Goal: Feedback & Contribution: Contribute content

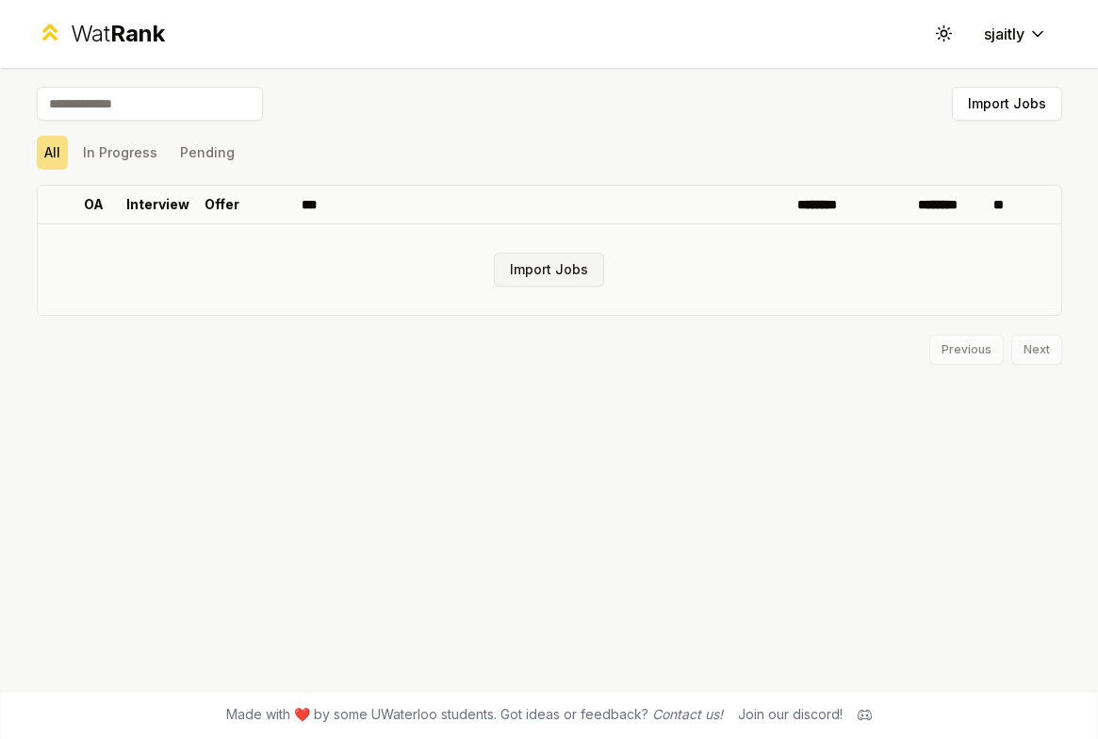
click at [535, 268] on button "Import Jobs" at bounding box center [549, 270] width 110 height 34
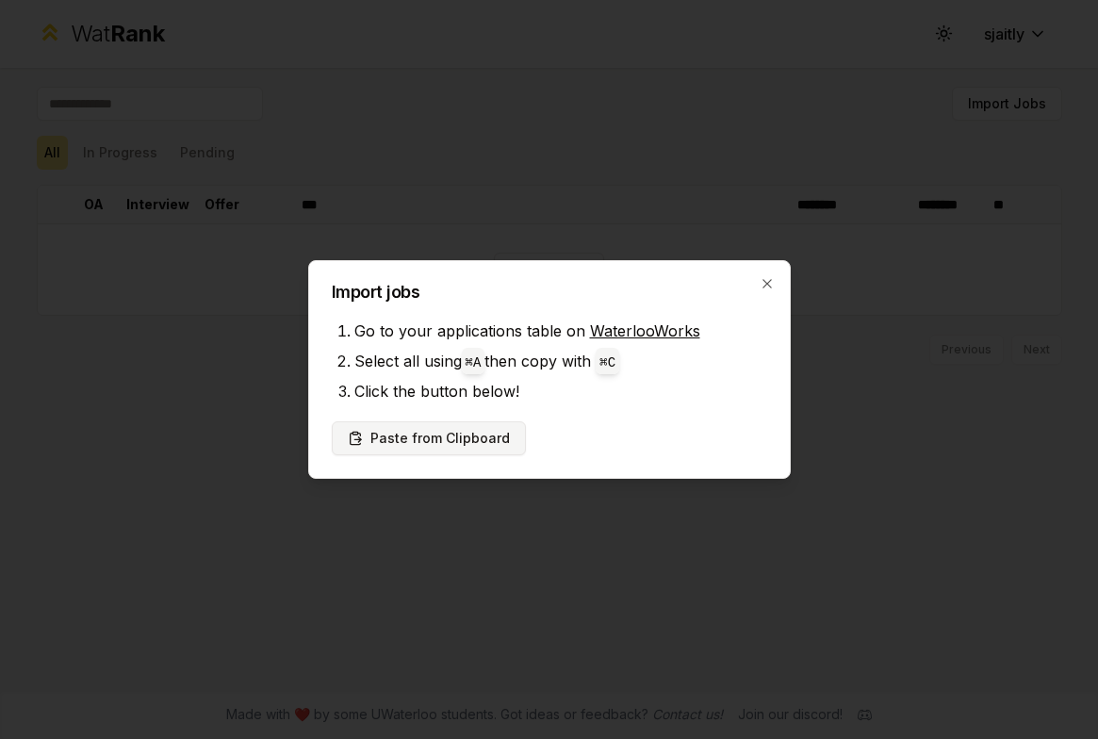
click at [449, 440] on button "Paste from Clipboard" at bounding box center [429, 438] width 194 height 34
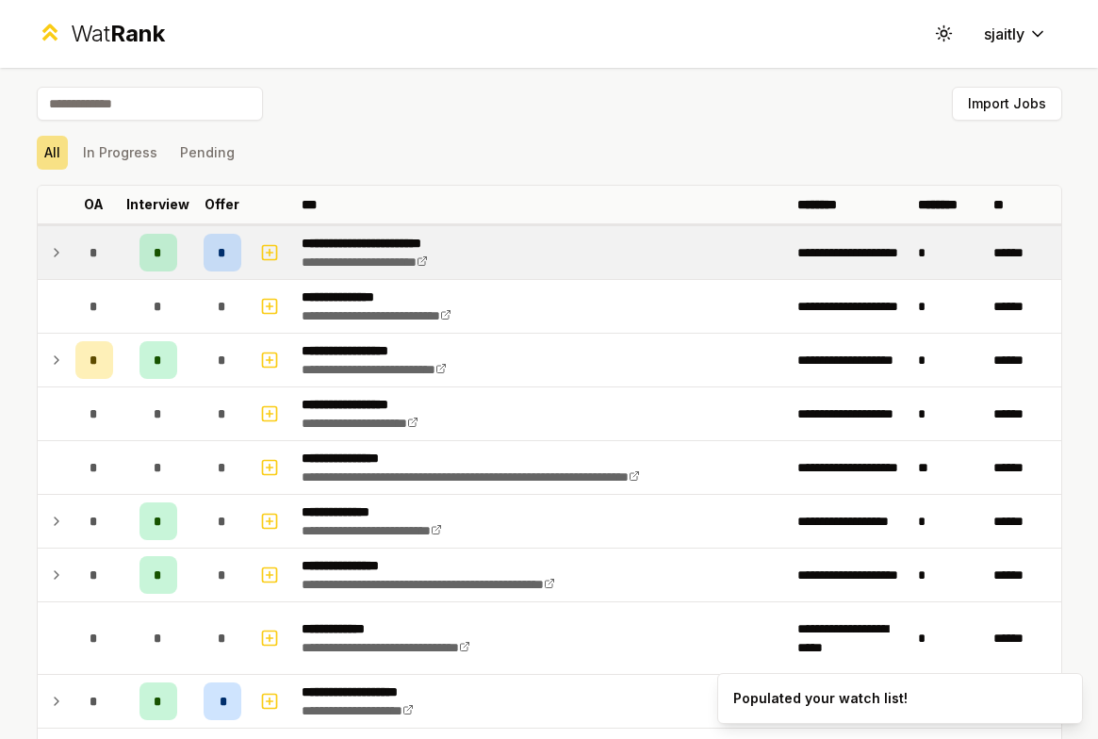
click at [54, 254] on icon at bounding box center [56, 252] width 15 height 23
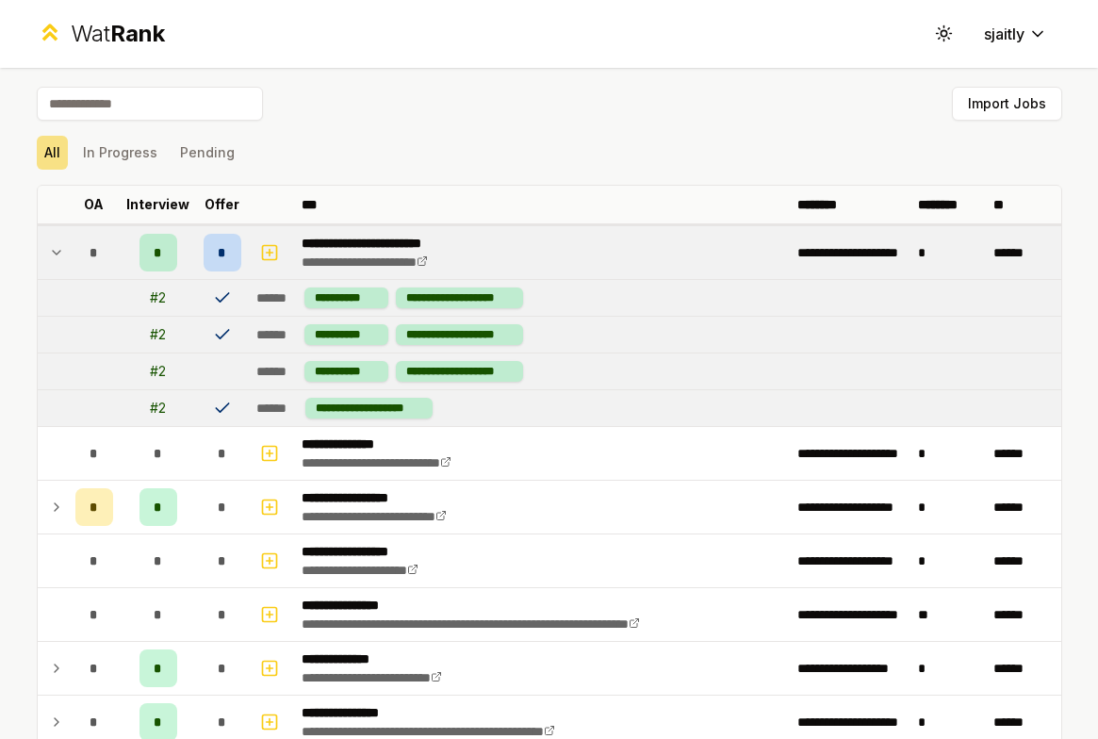
click at [221, 254] on span "*" at bounding box center [222, 252] width 8 height 19
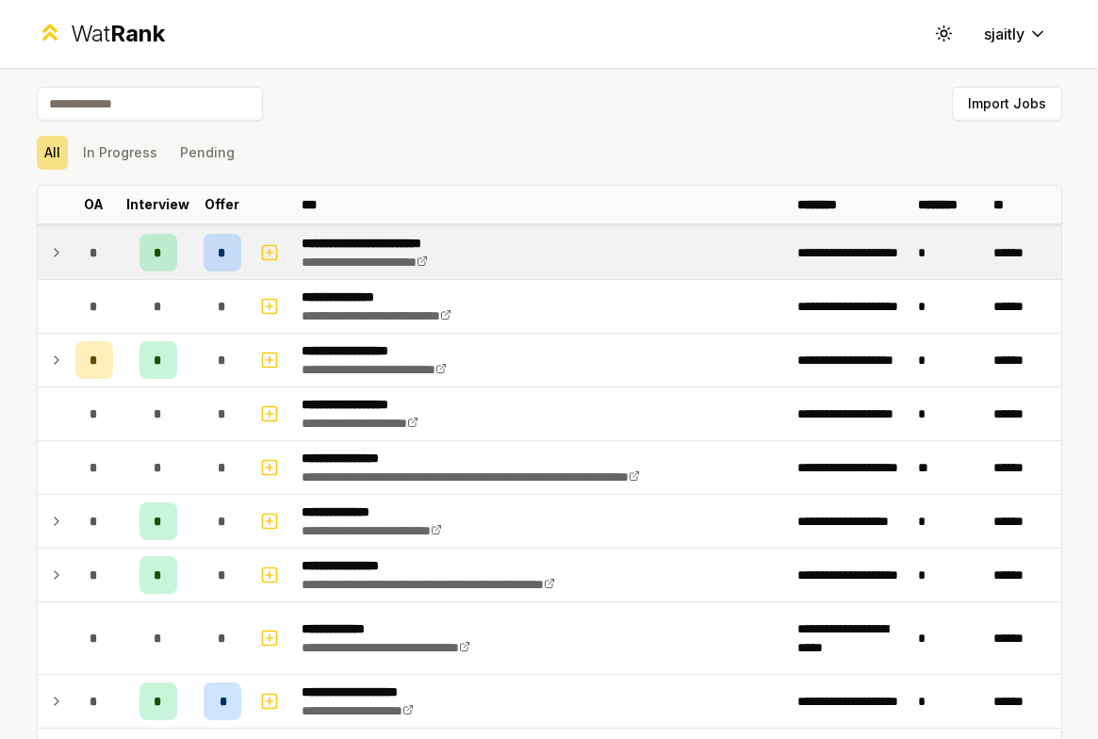
click at [221, 254] on span "*" at bounding box center [222, 252] width 8 height 19
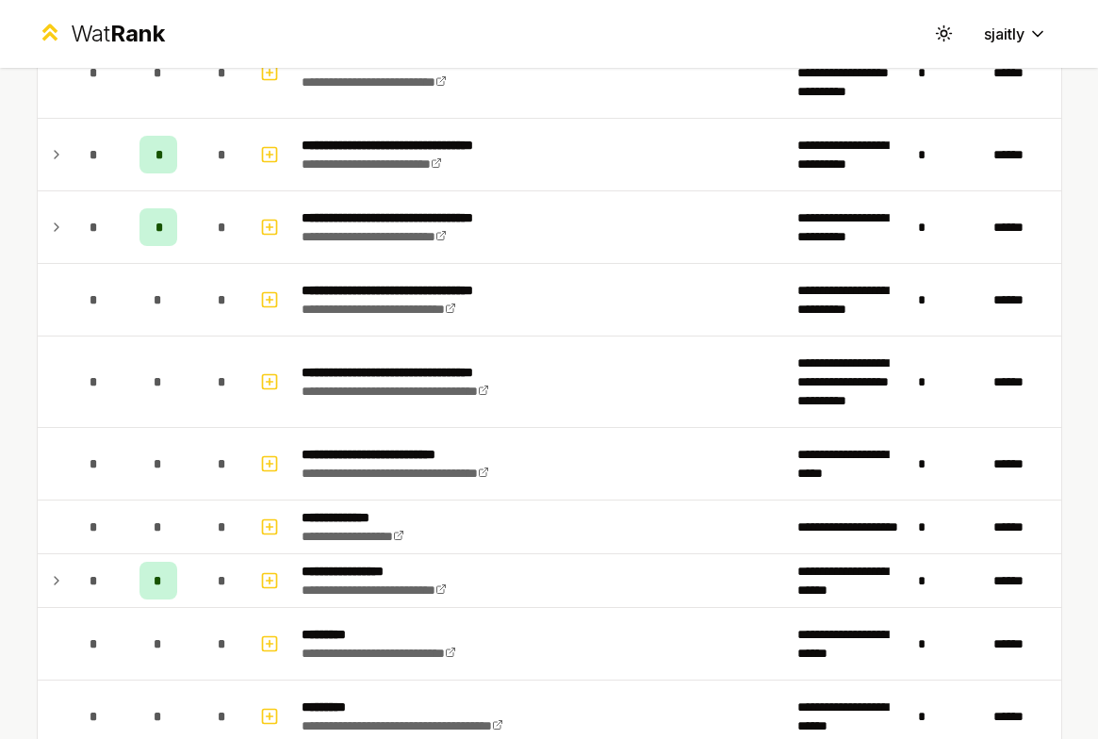
scroll to position [1171, 0]
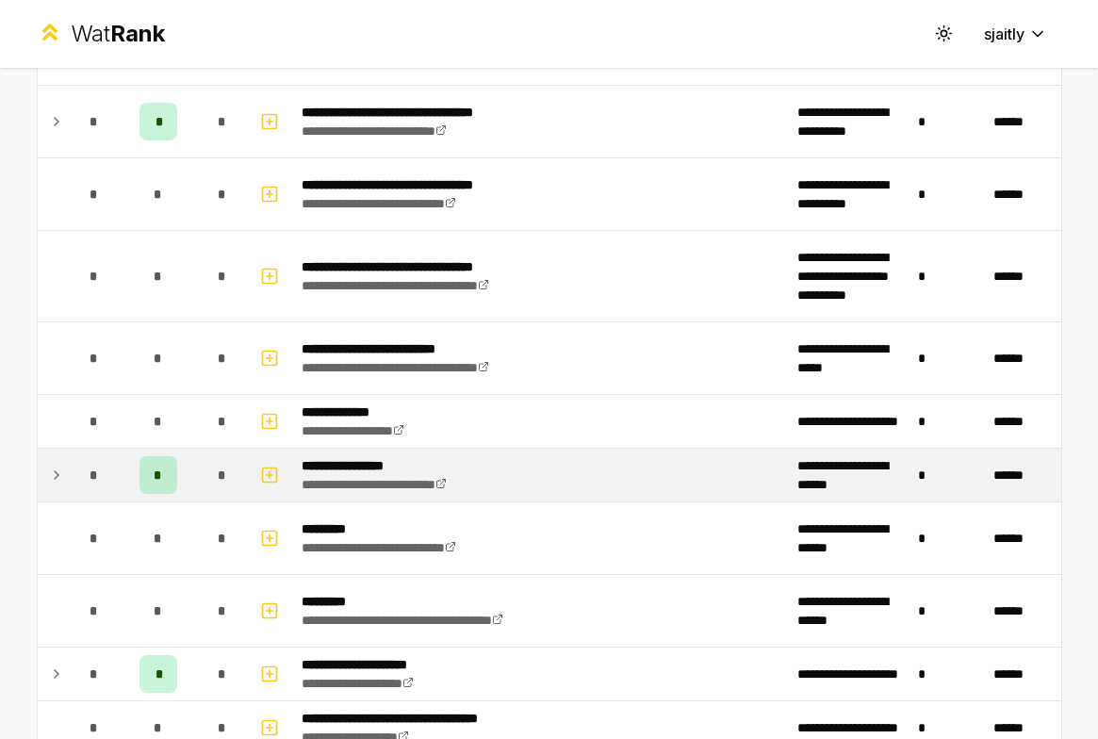
click at [58, 474] on icon at bounding box center [56, 475] width 15 height 23
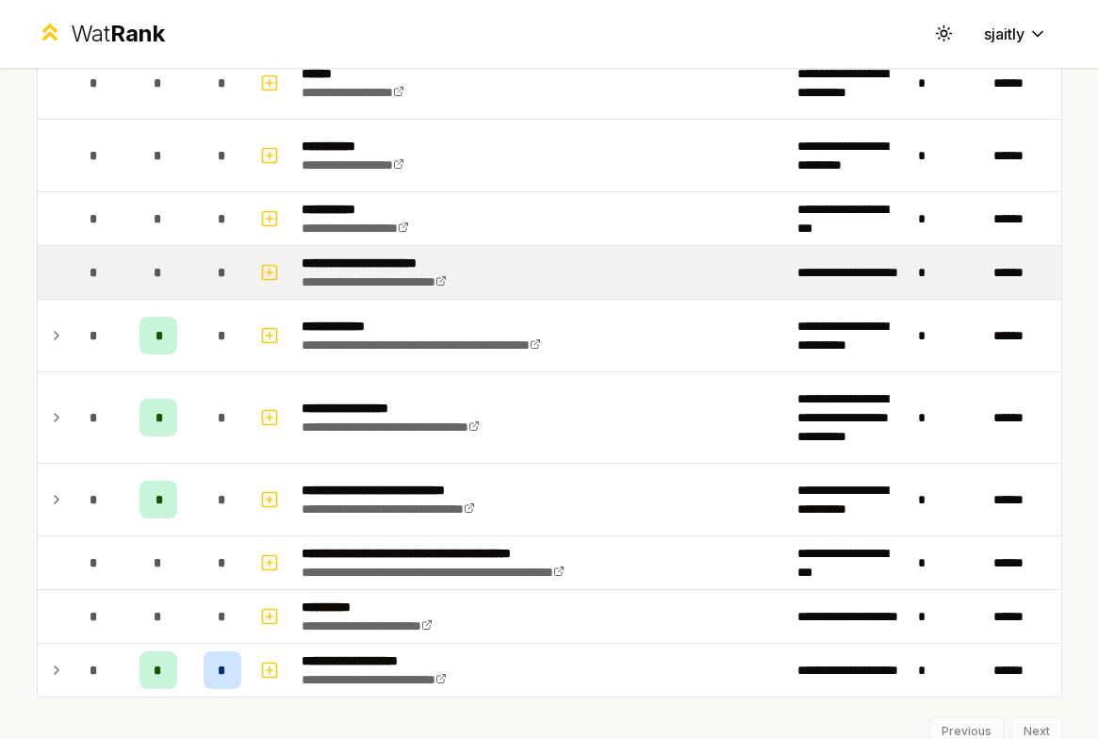
scroll to position [2259, 0]
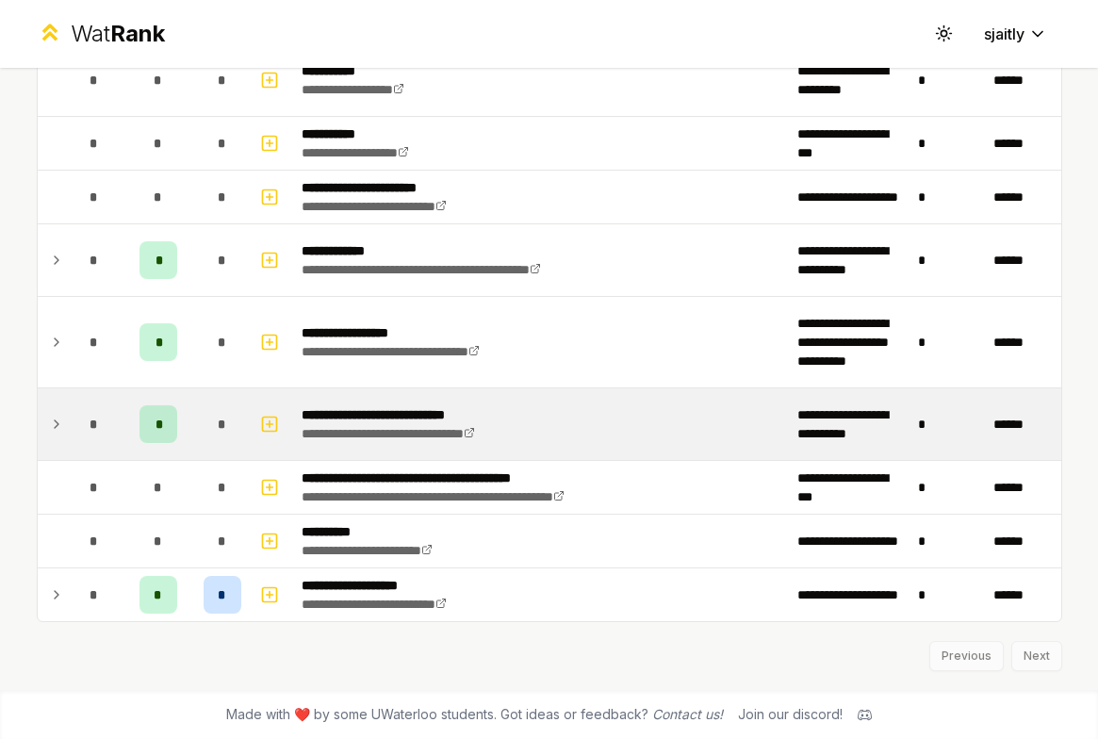
click at [71, 421] on td "*" at bounding box center [94, 424] width 53 height 72
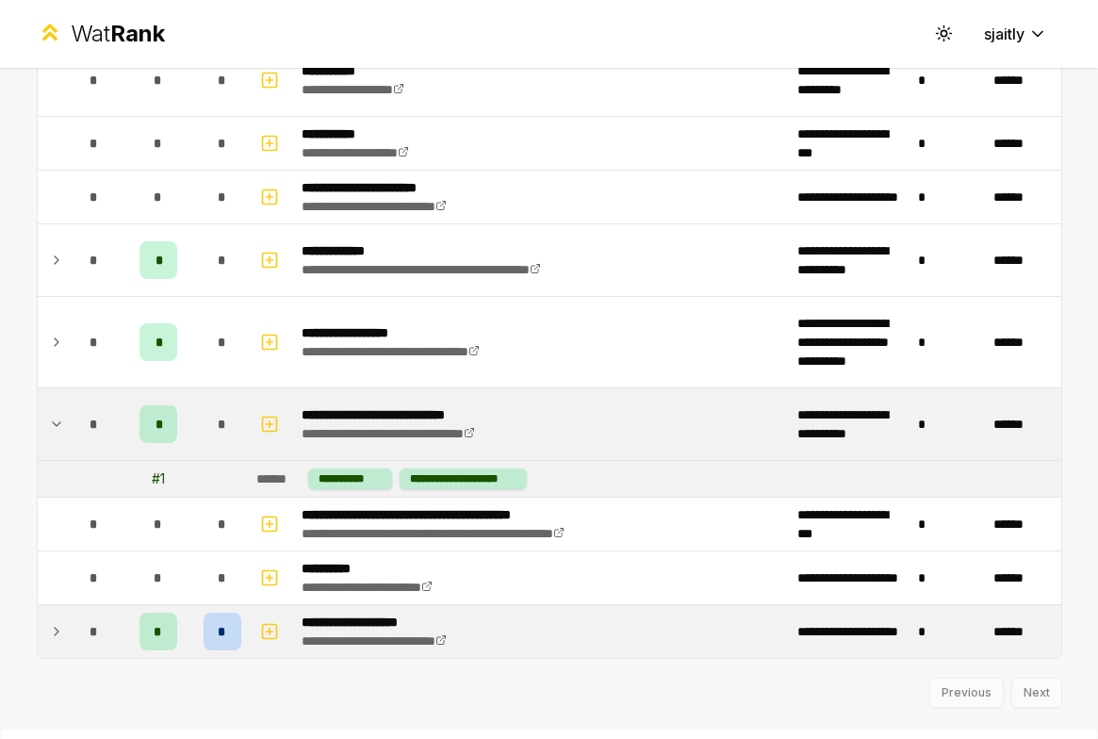
click at [55, 638] on icon at bounding box center [56, 631] width 15 height 23
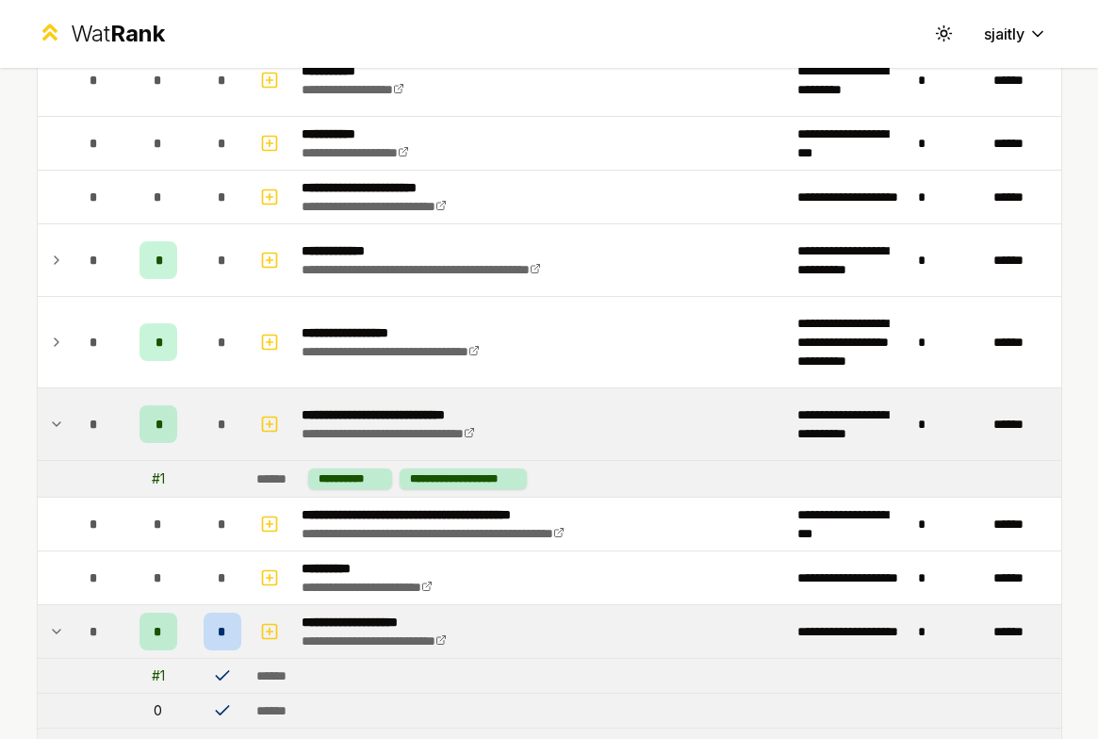
scroll to position [2435, 0]
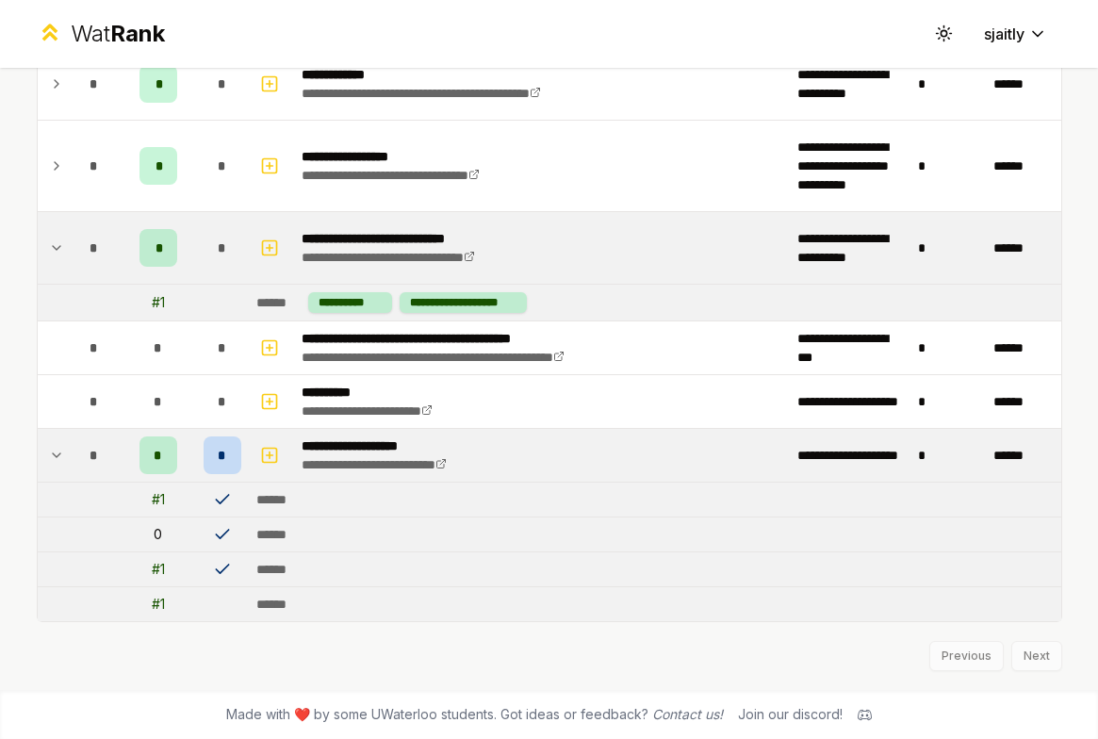
click at [218, 462] on span "*" at bounding box center [222, 455] width 8 height 19
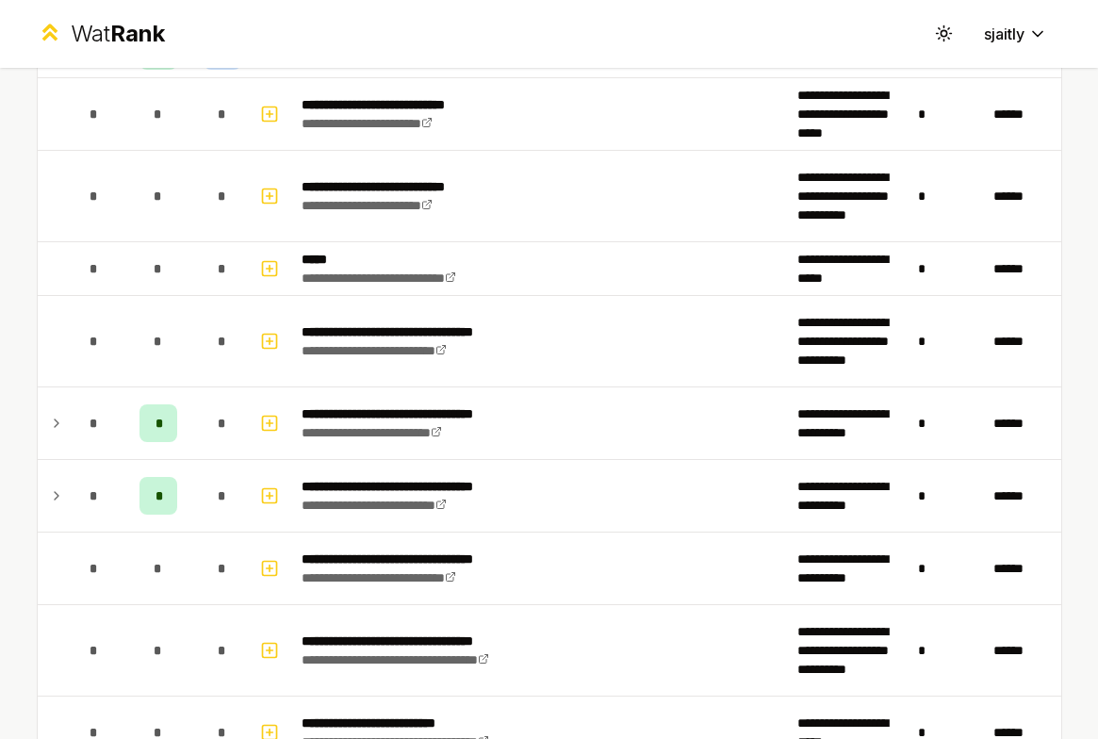
scroll to position [0, 0]
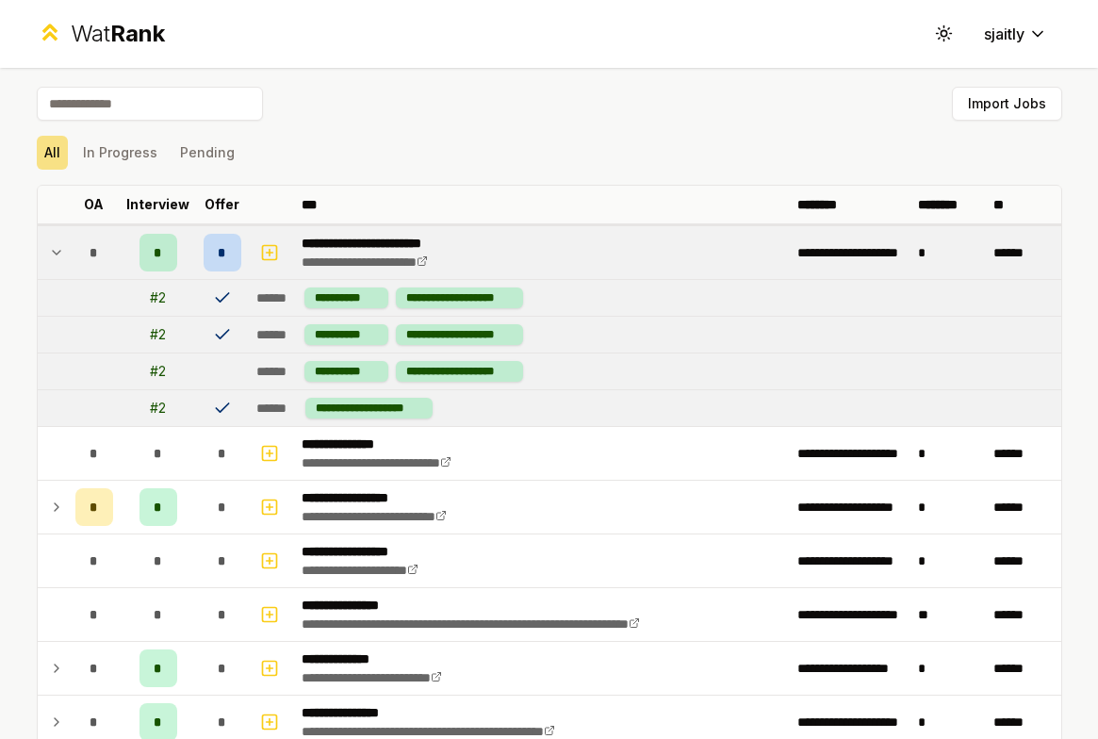
click at [223, 248] on span "*" at bounding box center [222, 252] width 8 height 19
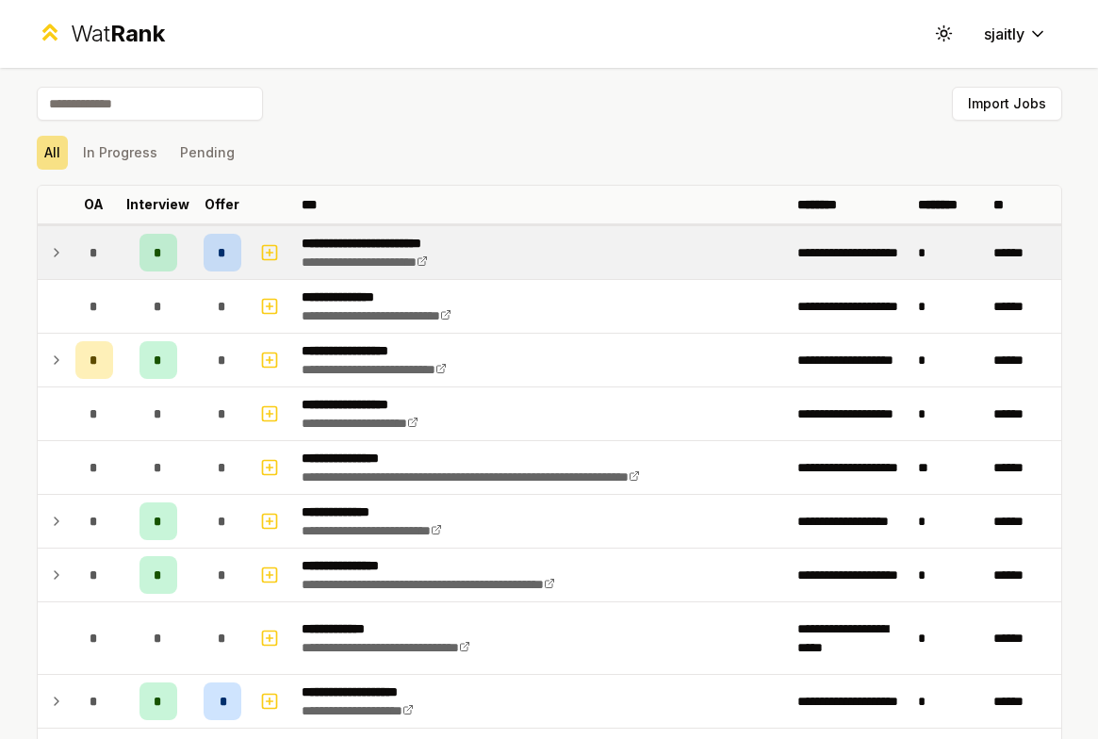
click at [223, 248] on span "*" at bounding box center [222, 252] width 8 height 19
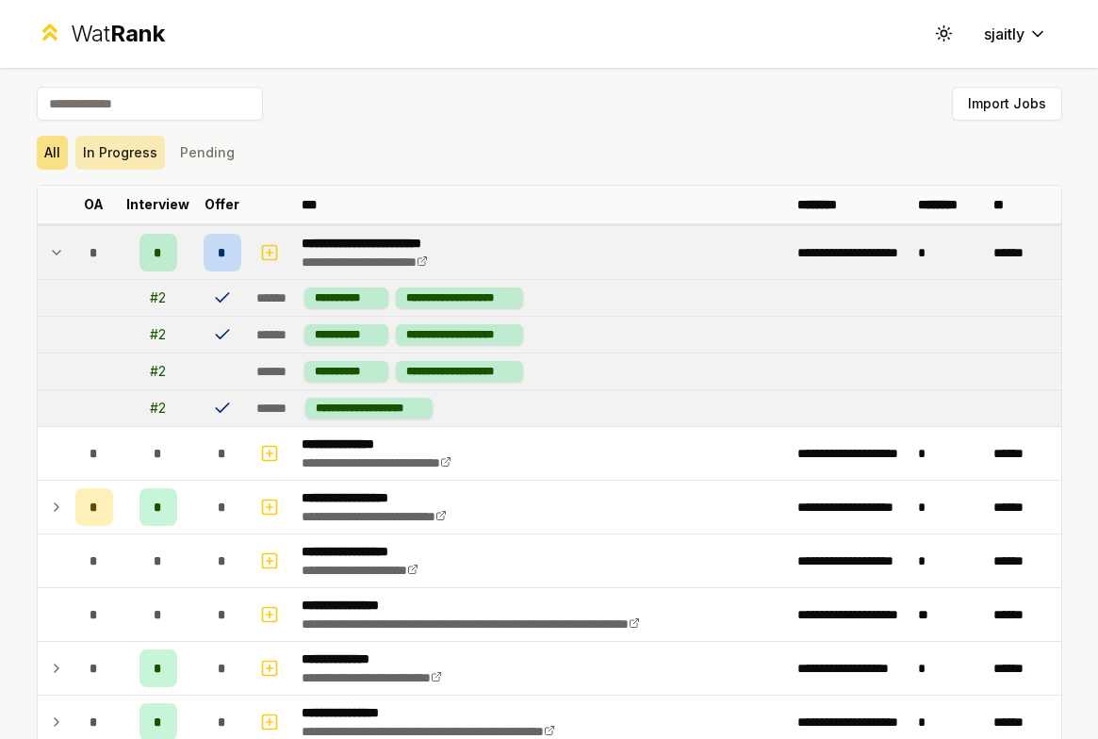
click at [149, 154] on button "In Progress" at bounding box center [120, 153] width 90 height 34
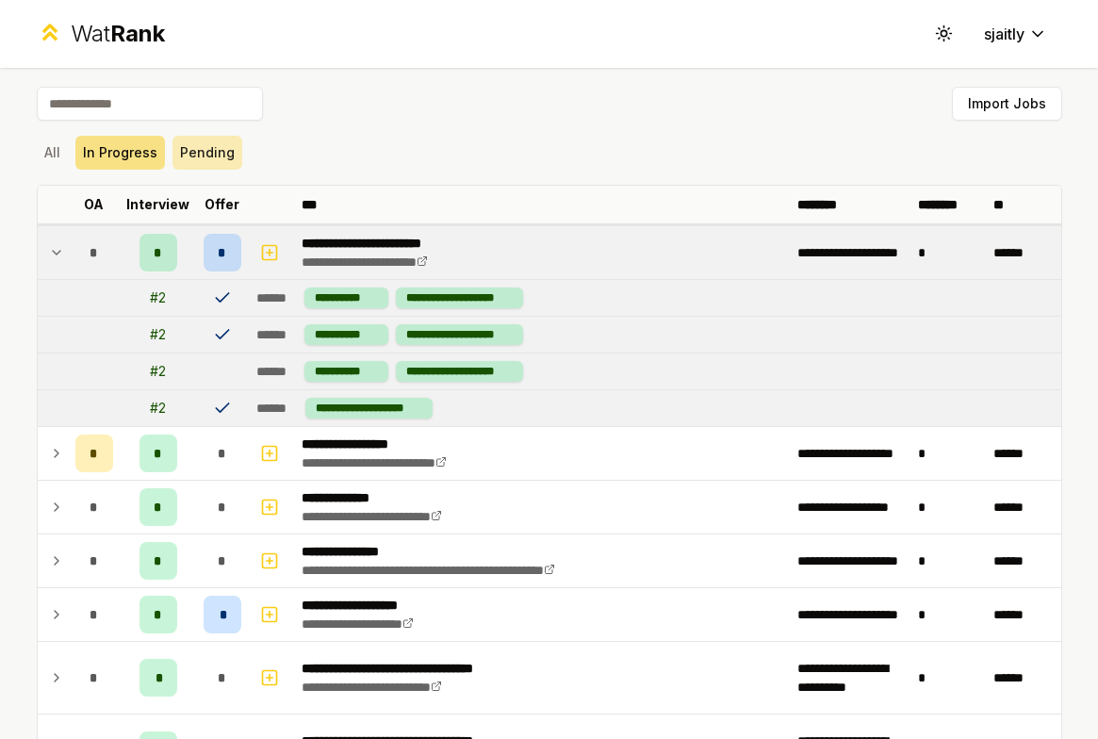
click at [217, 157] on button "Pending" at bounding box center [207, 153] width 70 height 34
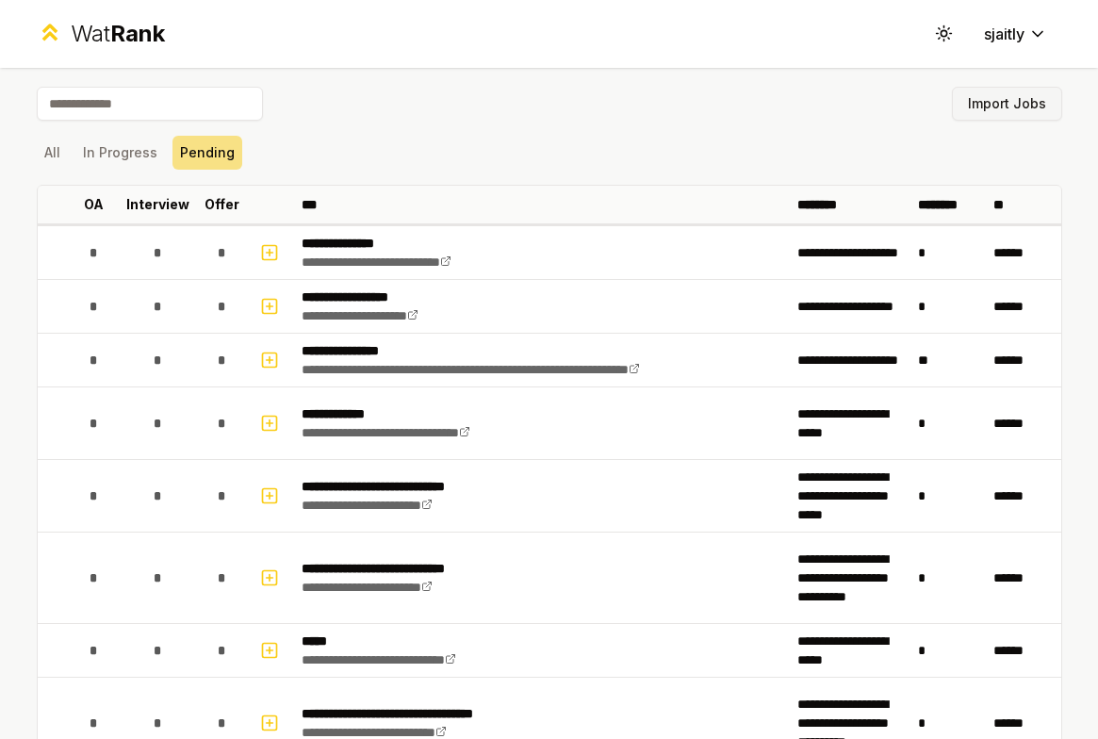
click at [996, 105] on button "Import Jobs" at bounding box center [1007, 104] width 110 height 34
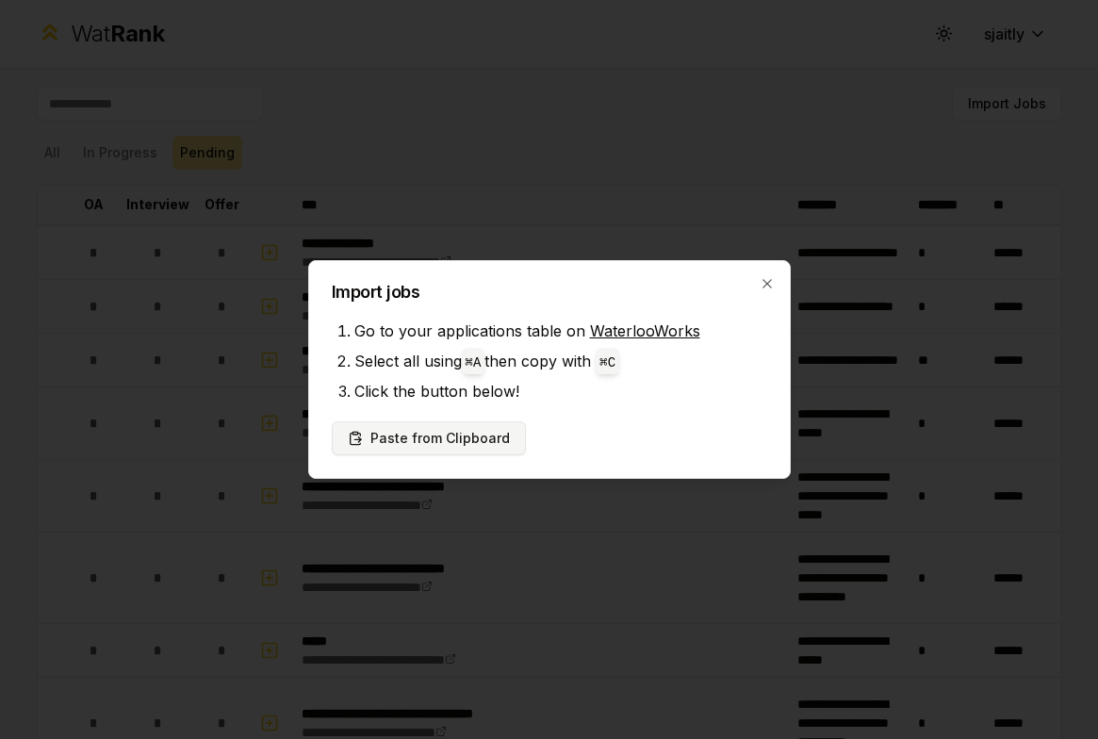
click at [457, 446] on button "Paste from Clipboard" at bounding box center [429, 438] width 194 height 34
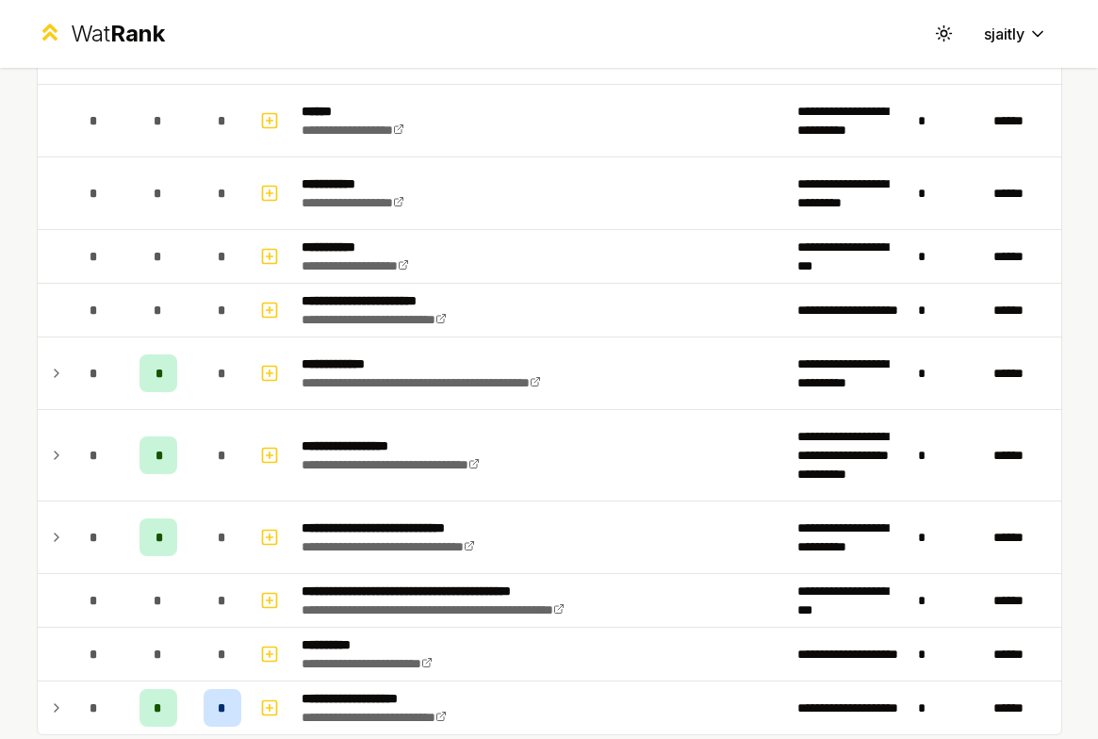
scroll to position [1825, 0]
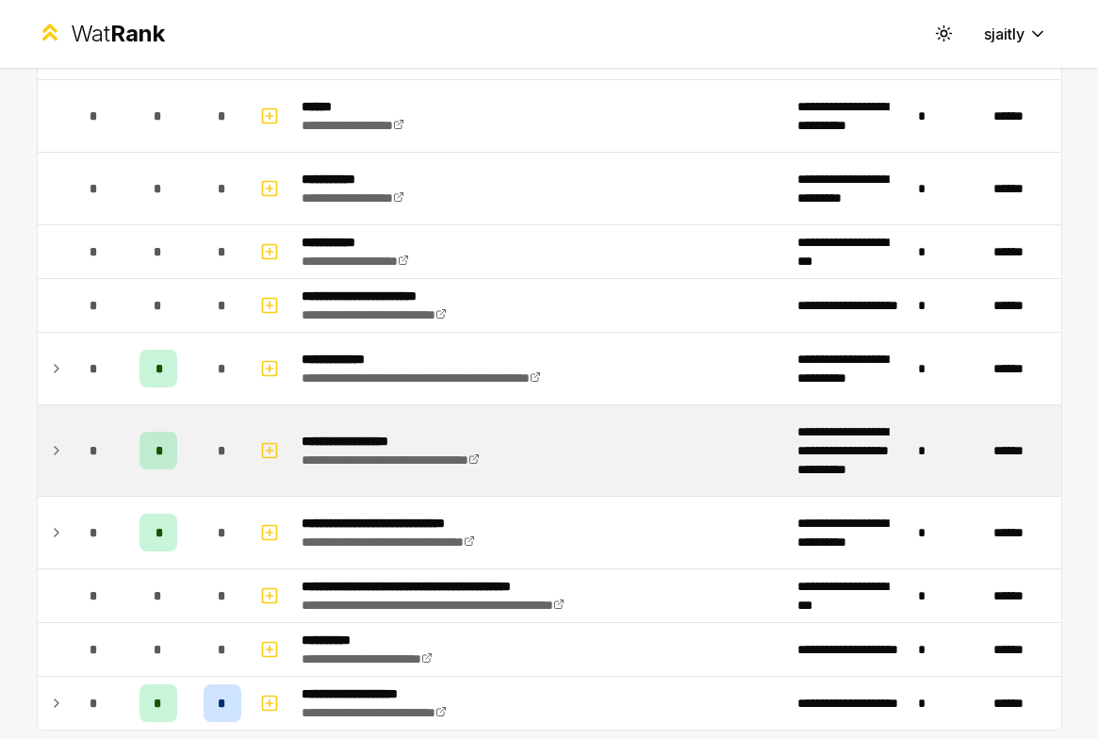
click at [408, 482] on td "**********" at bounding box center [542, 450] width 496 height 90
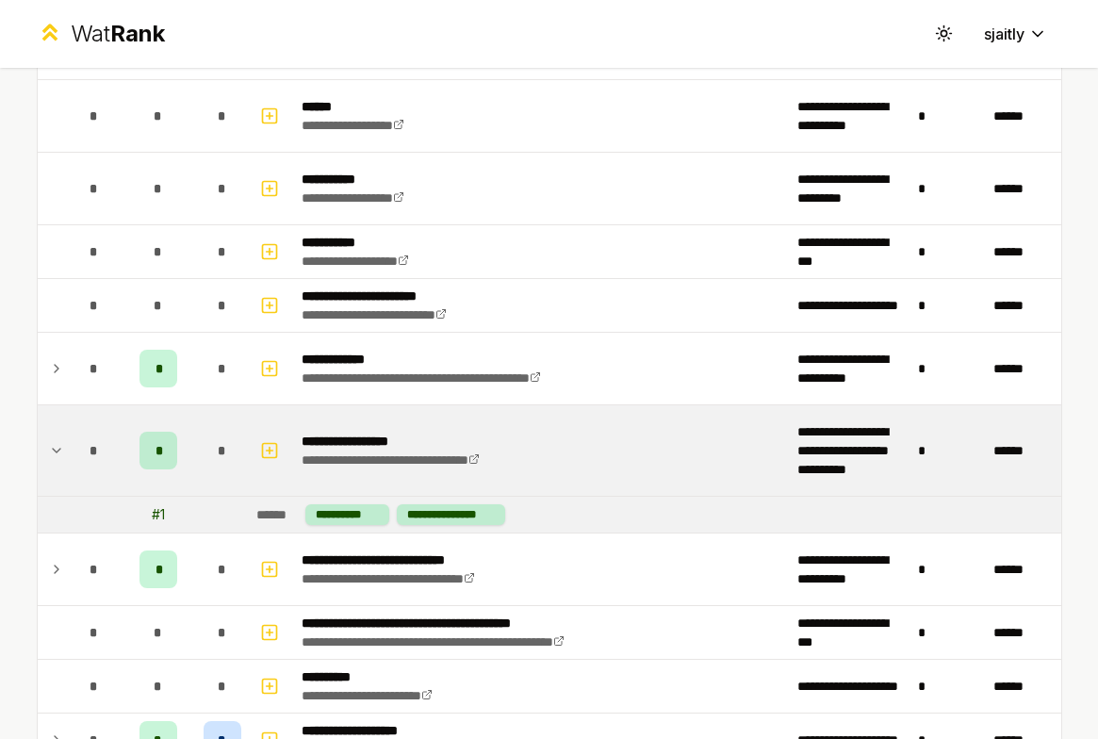
scroll to position [1970, 0]
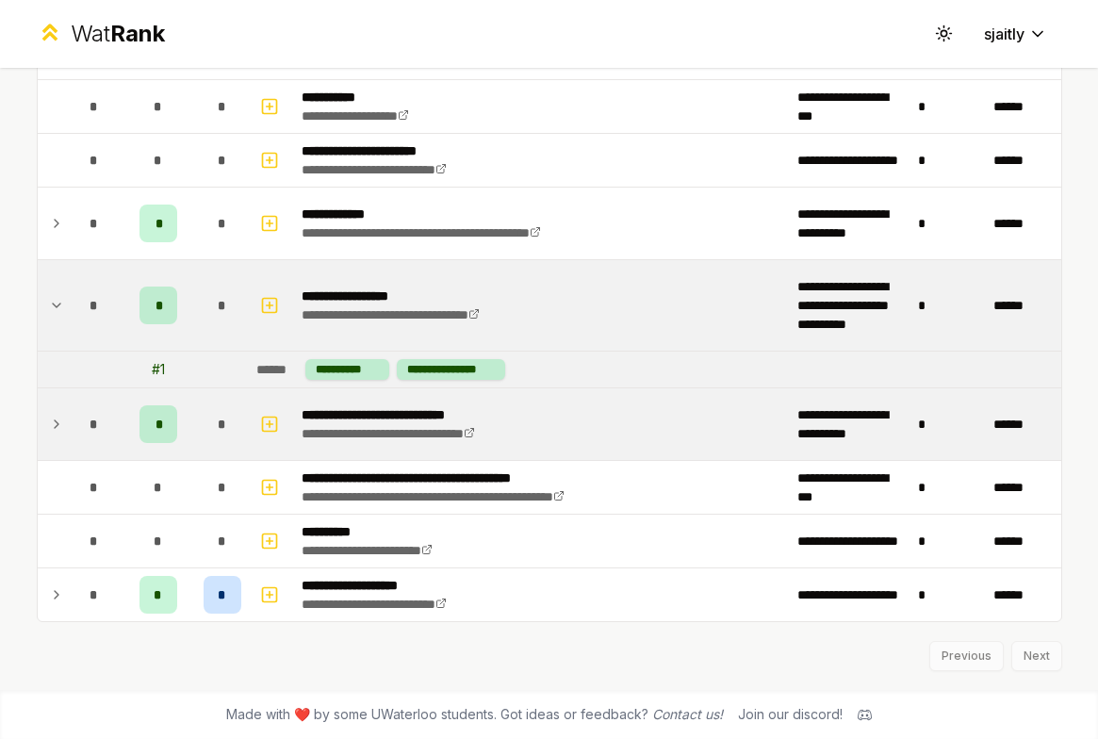
click at [205, 432] on div "*" at bounding box center [223, 424] width 38 height 38
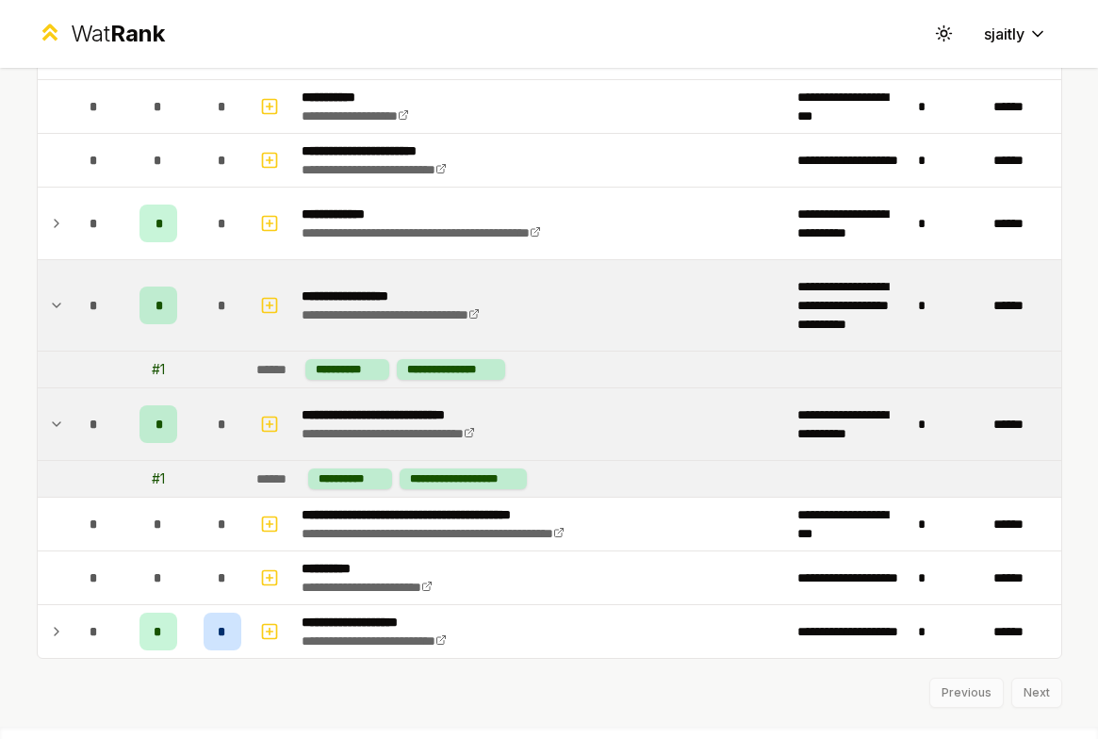
click at [207, 435] on div "*" at bounding box center [223, 424] width 38 height 38
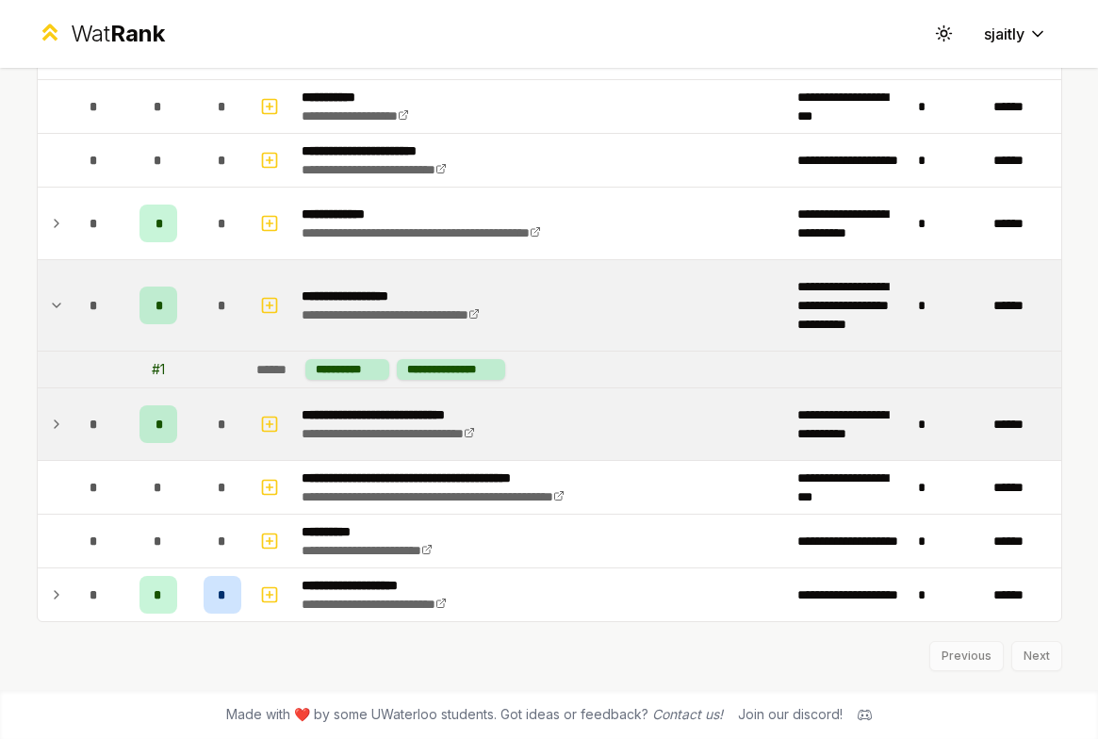
click at [224, 417] on span "*" at bounding box center [222, 424] width 8 height 19
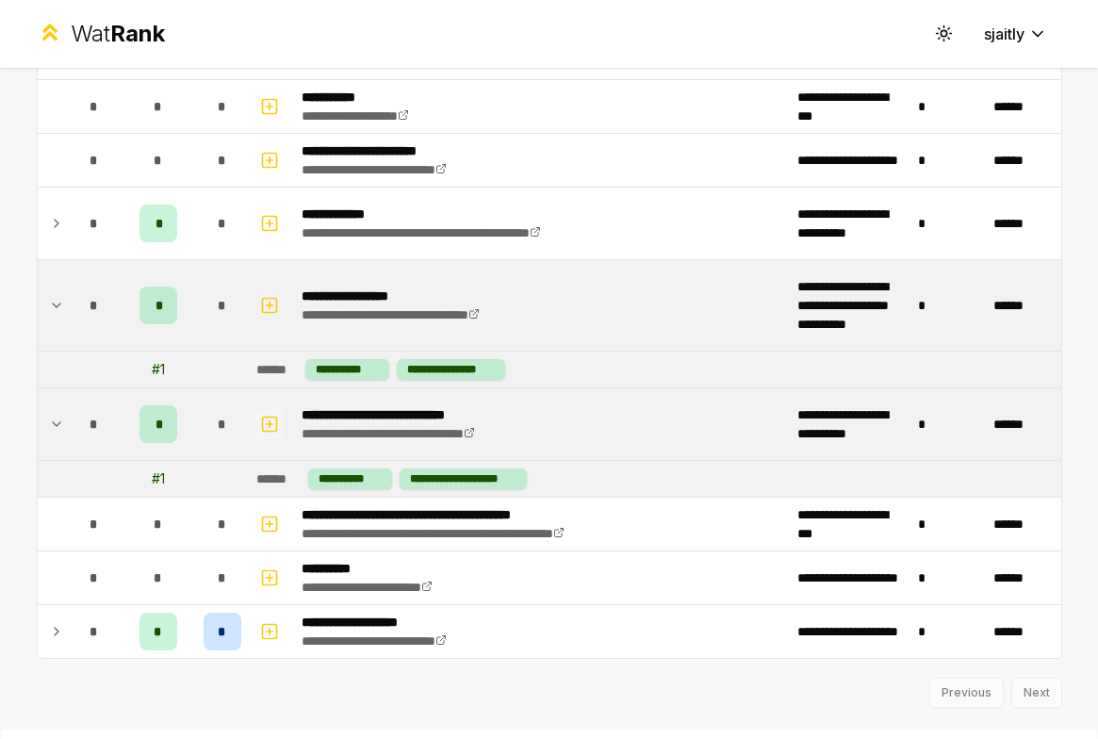
click at [277, 418] on icon "button" at bounding box center [269, 424] width 19 height 23
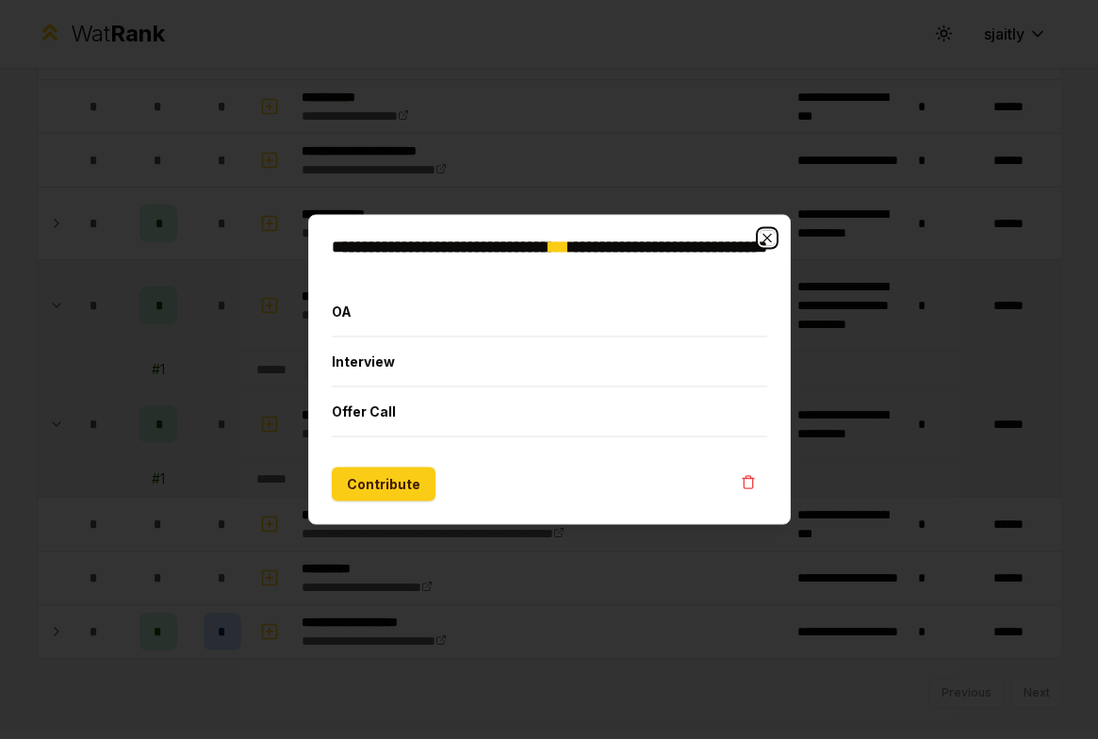
click at [769, 235] on icon "button" at bounding box center [766, 238] width 8 height 8
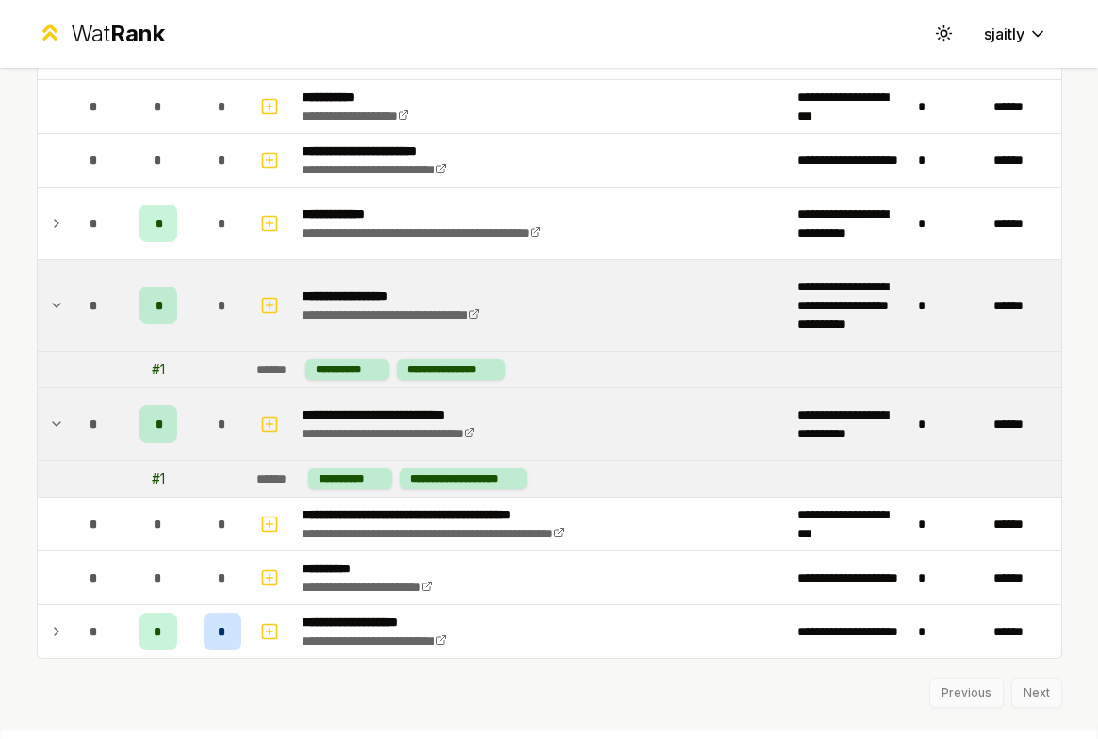
click at [224, 422] on span "*" at bounding box center [222, 424] width 8 height 19
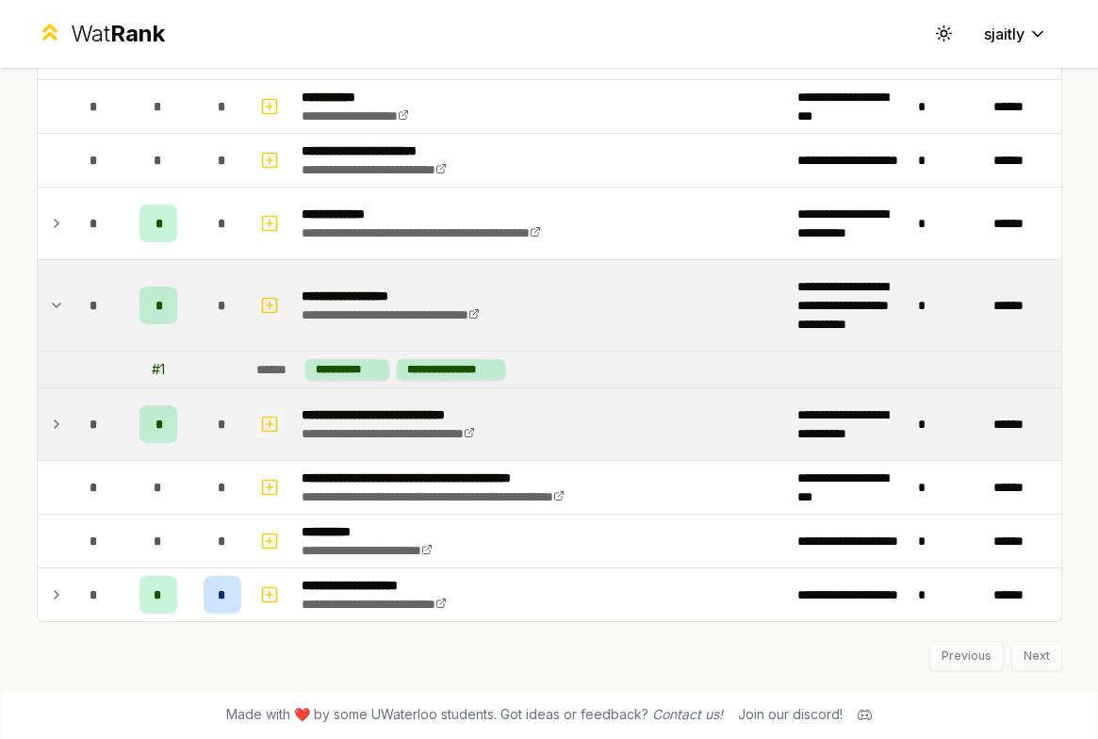
click at [267, 421] on icon "button" at bounding box center [269, 424] width 19 height 23
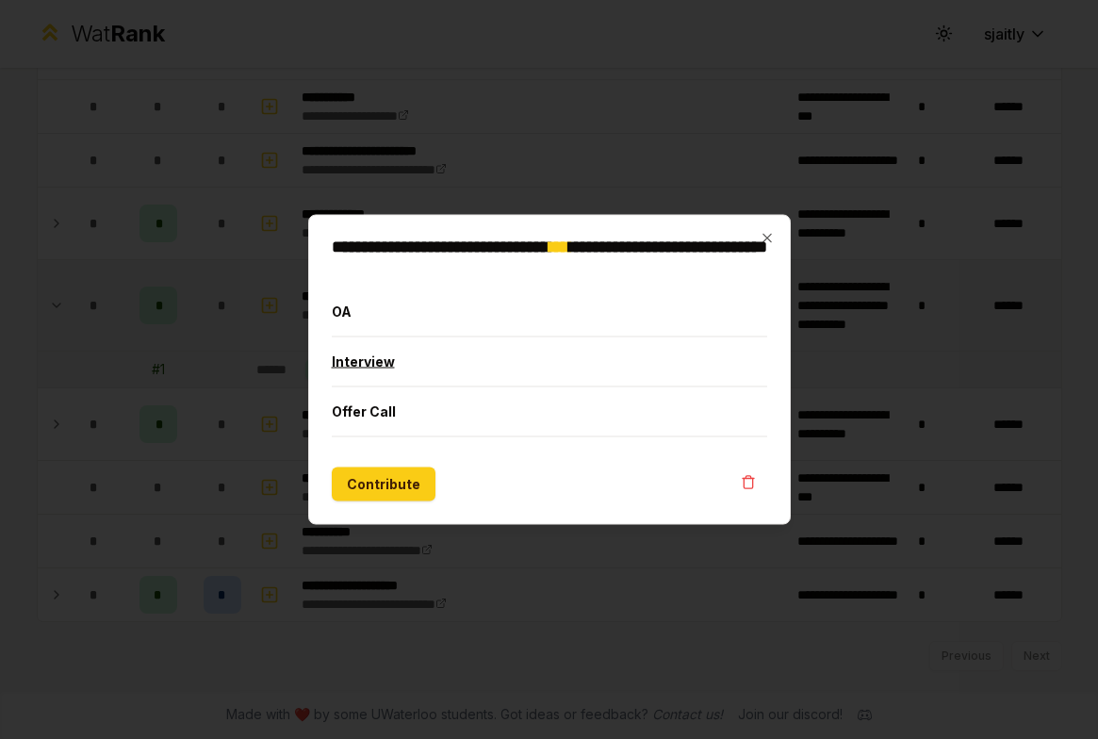
click at [385, 357] on button "Interview" at bounding box center [549, 361] width 435 height 49
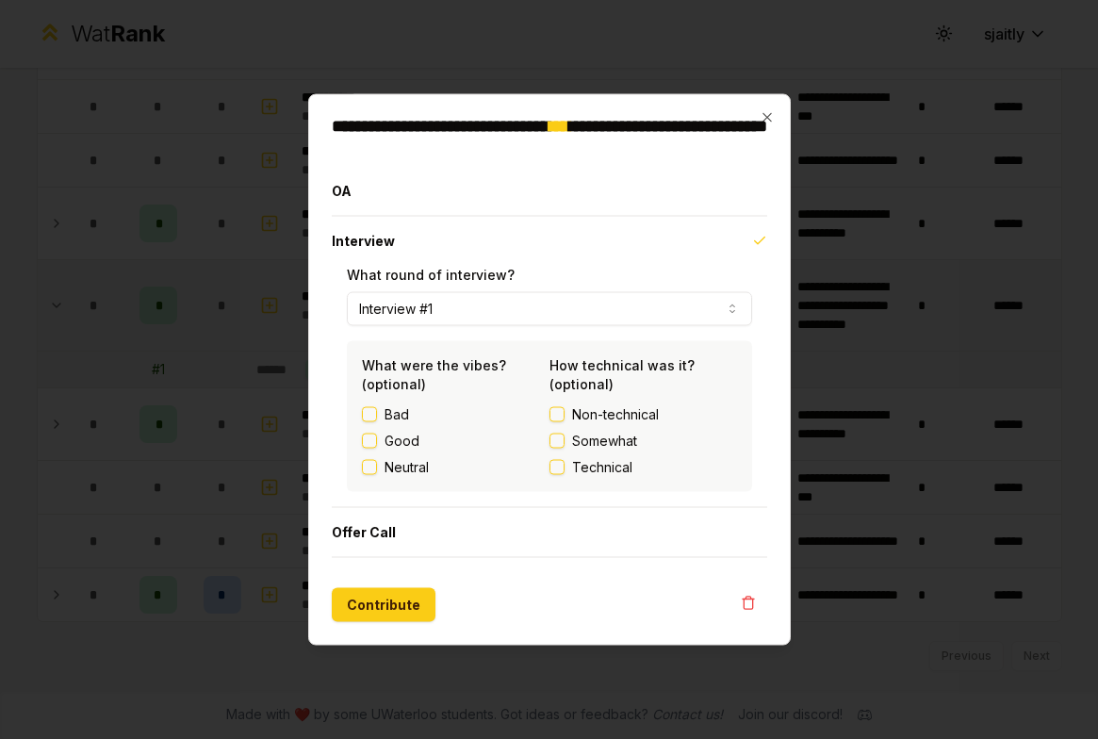
click at [564, 464] on label "Technical" at bounding box center [643, 467] width 188 height 19
click at [564, 464] on button "Technical" at bounding box center [556, 467] width 15 height 15
click at [384, 602] on button "Contribute" at bounding box center [384, 605] width 104 height 34
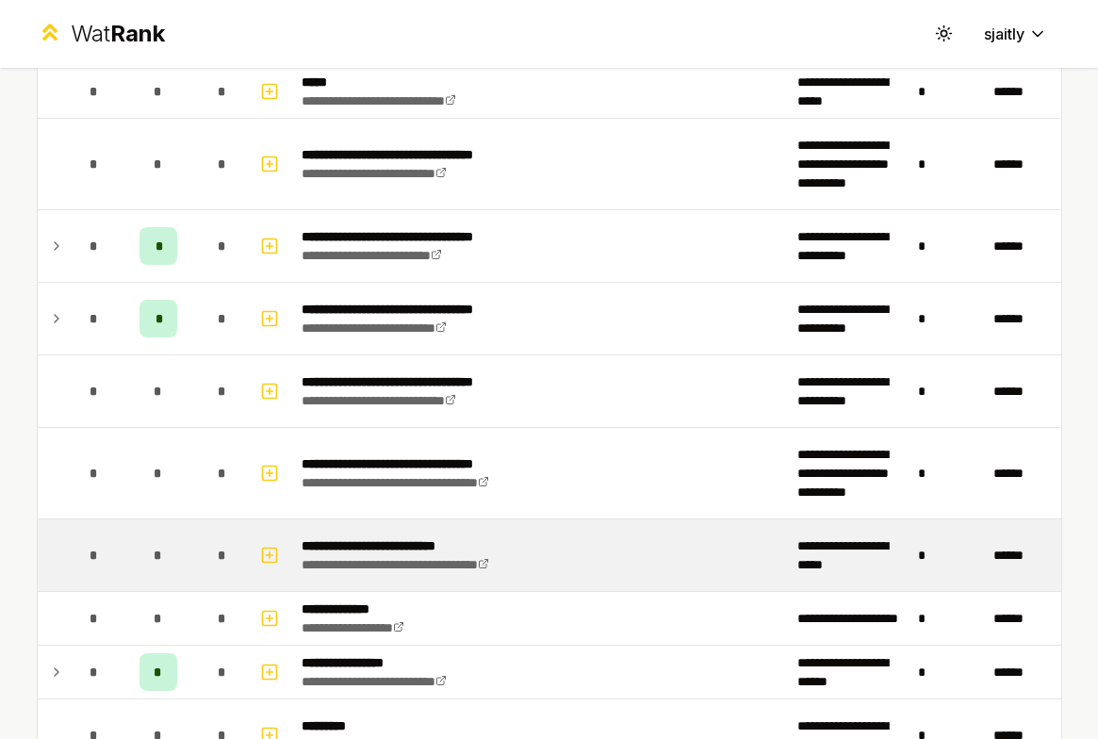
scroll to position [854, 0]
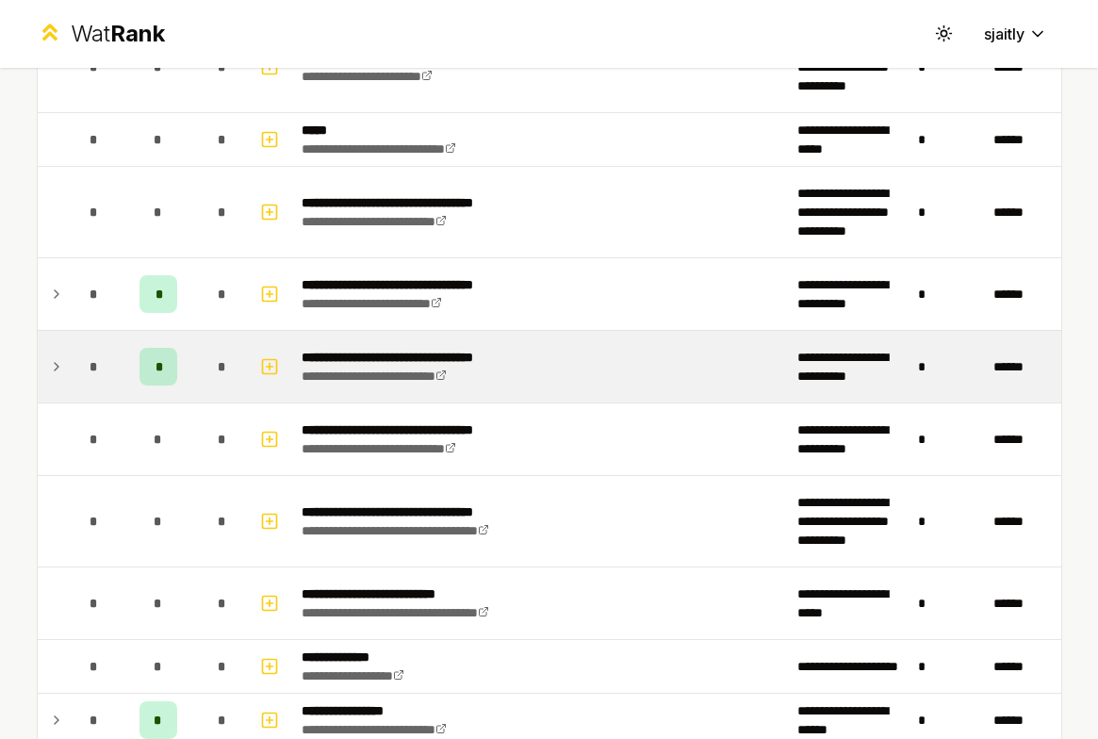
click at [63, 373] on icon at bounding box center [56, 366] width 15 height 23
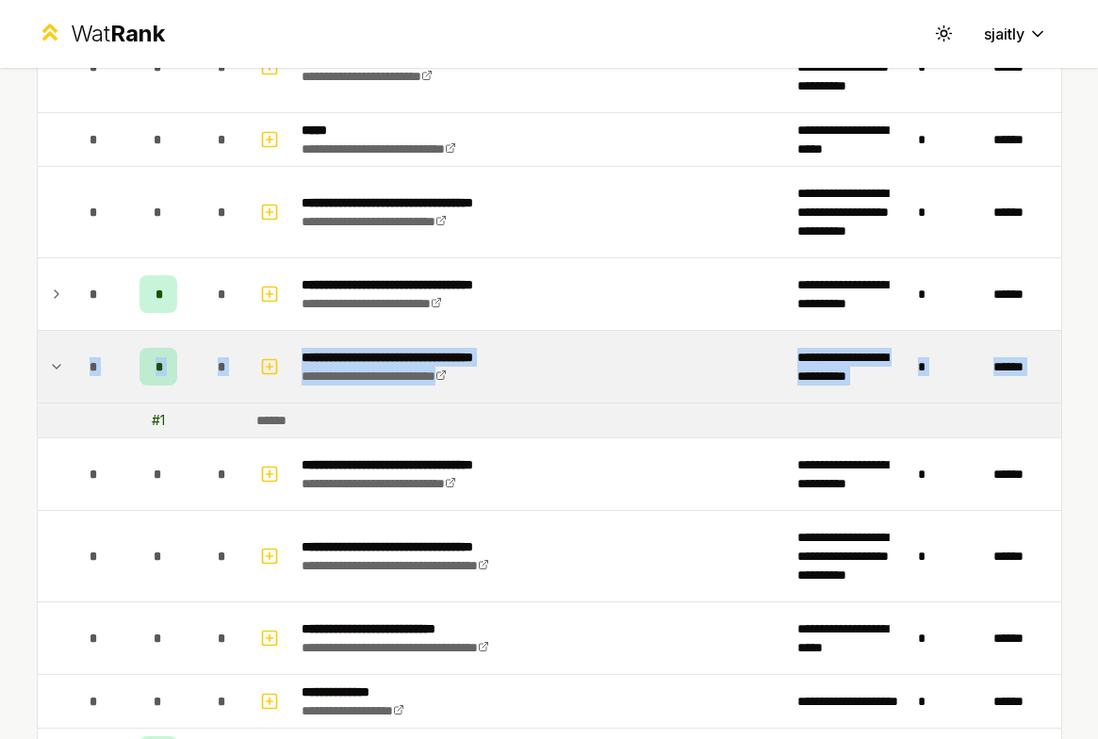
drag, startPoint x: 62, startPoint y: 374, endPoint x: 154, endPoint y: 422, distance: 103.3
click at [154, 422] on tbody "**********" at bounding box center [549, 554] width 1023 height 2367
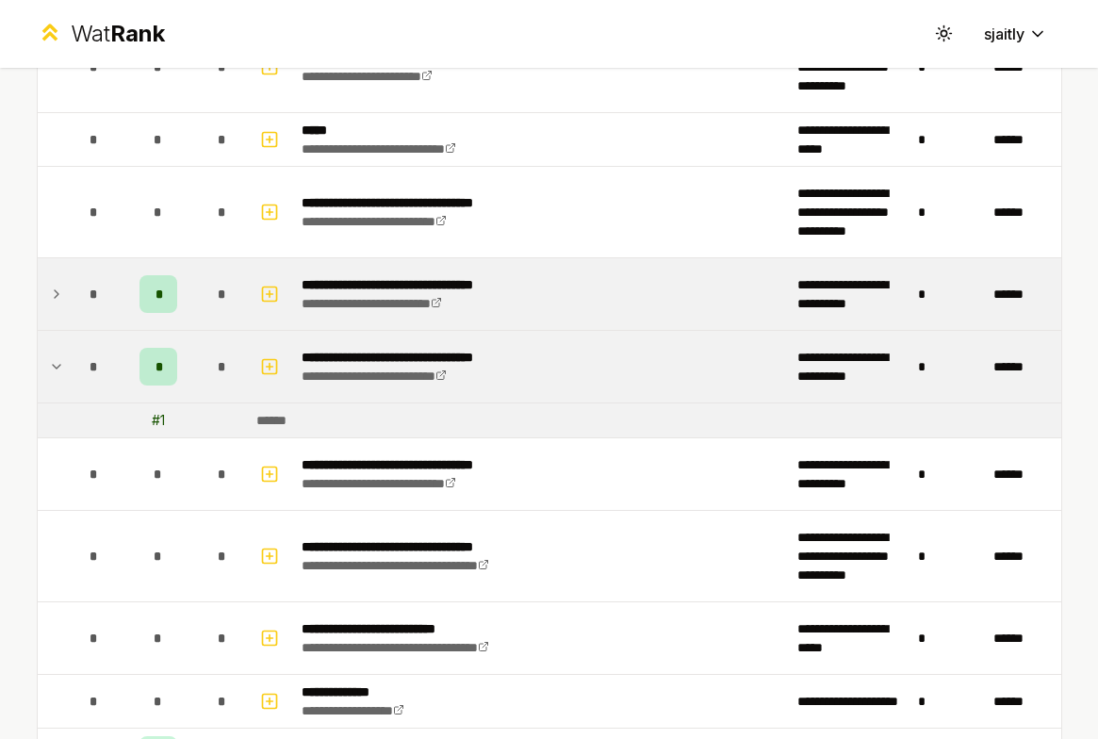
click at [53, 306] on td at bounding box center [53, 294] width 30 height 72
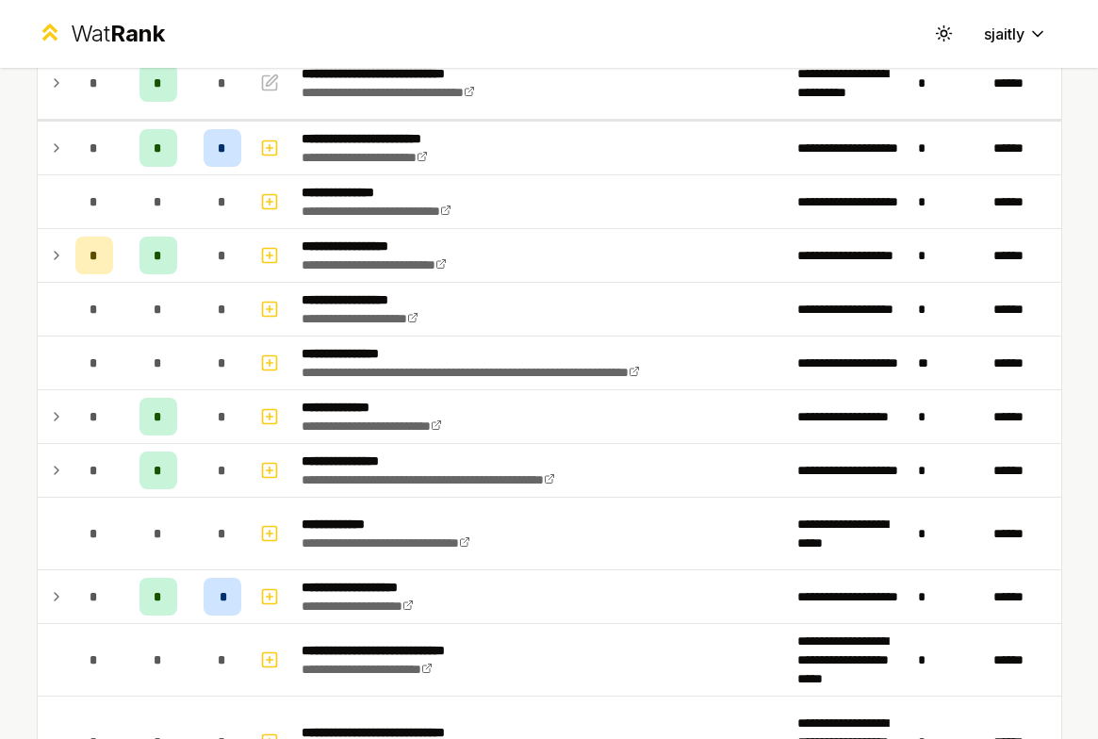
scroll to position [0, 0]
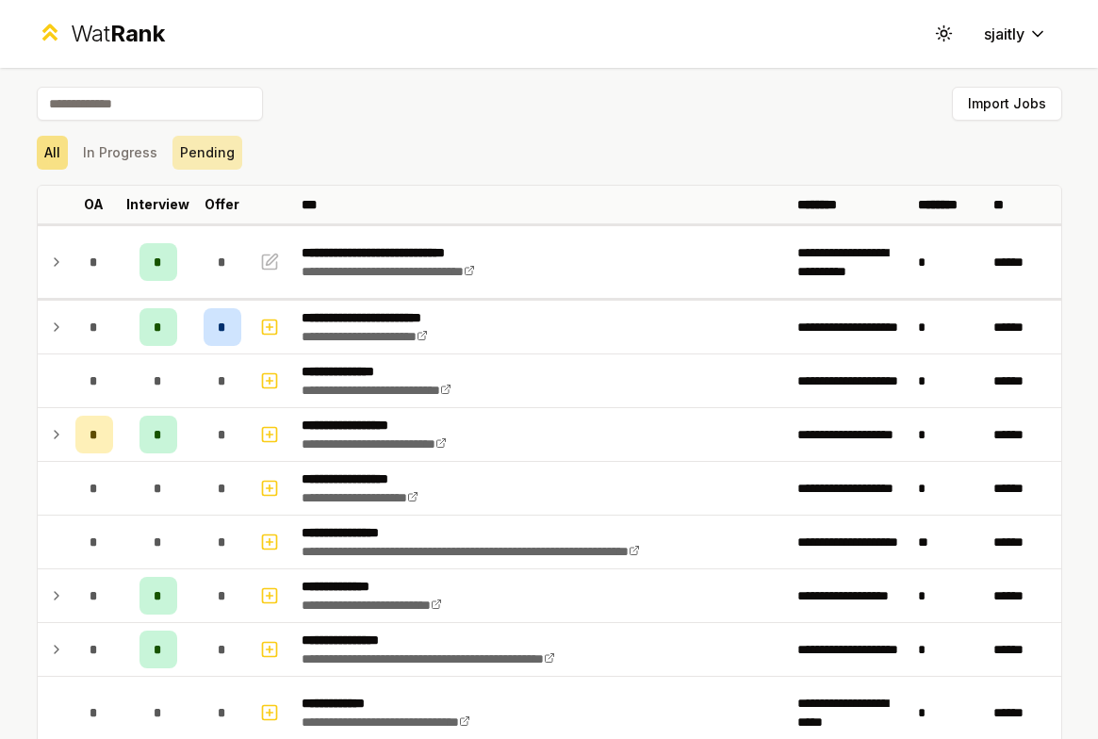
click at [188, 142] on button "Pending" at bounding box center [207, 153] width 70 height 34
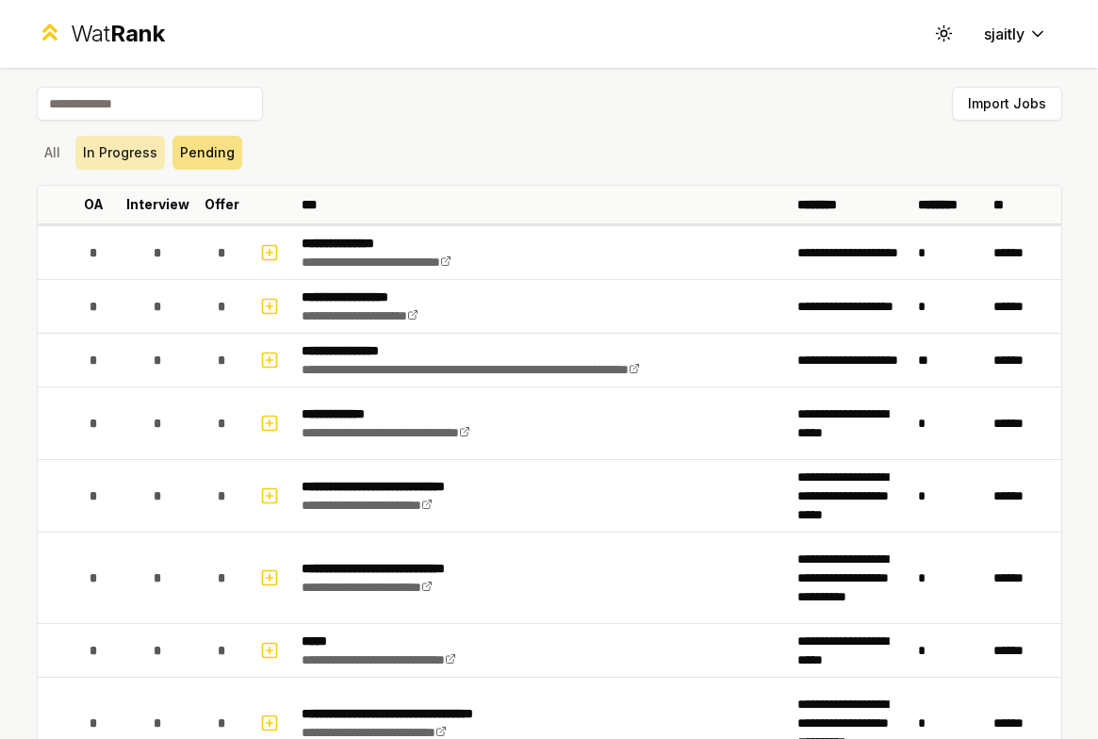
click at [123, 149] on button "In Progress" at bounding box center [120, 153] width 90 height 34
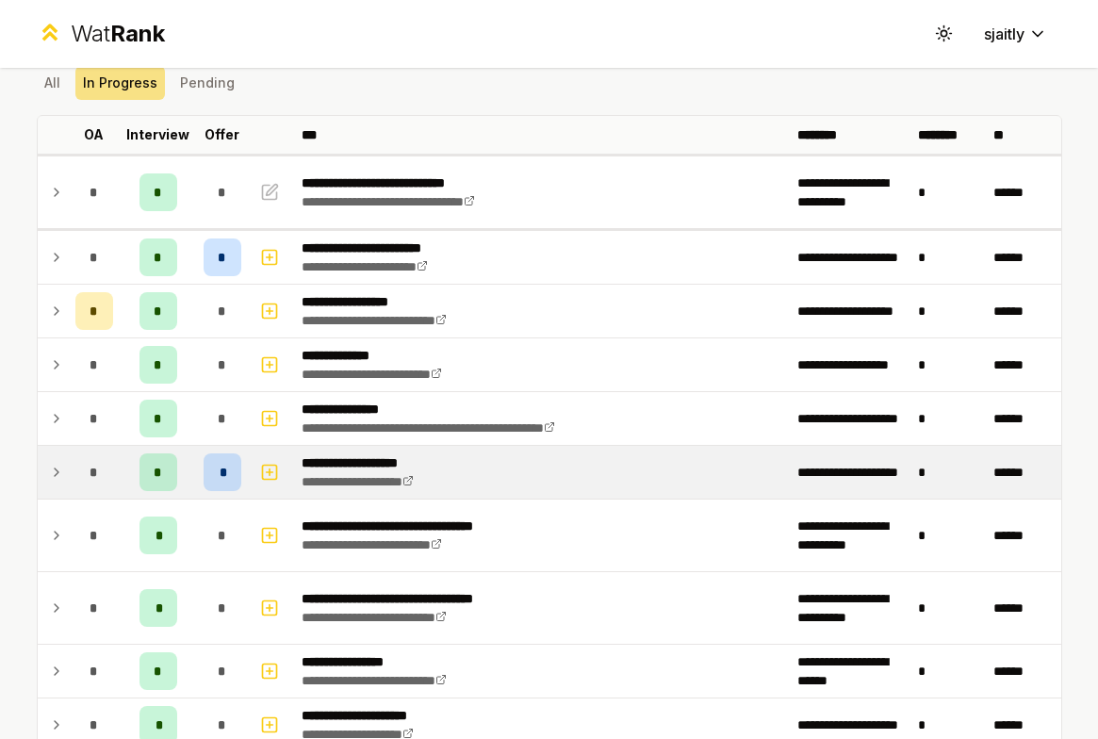
scroll to position [76, 0]
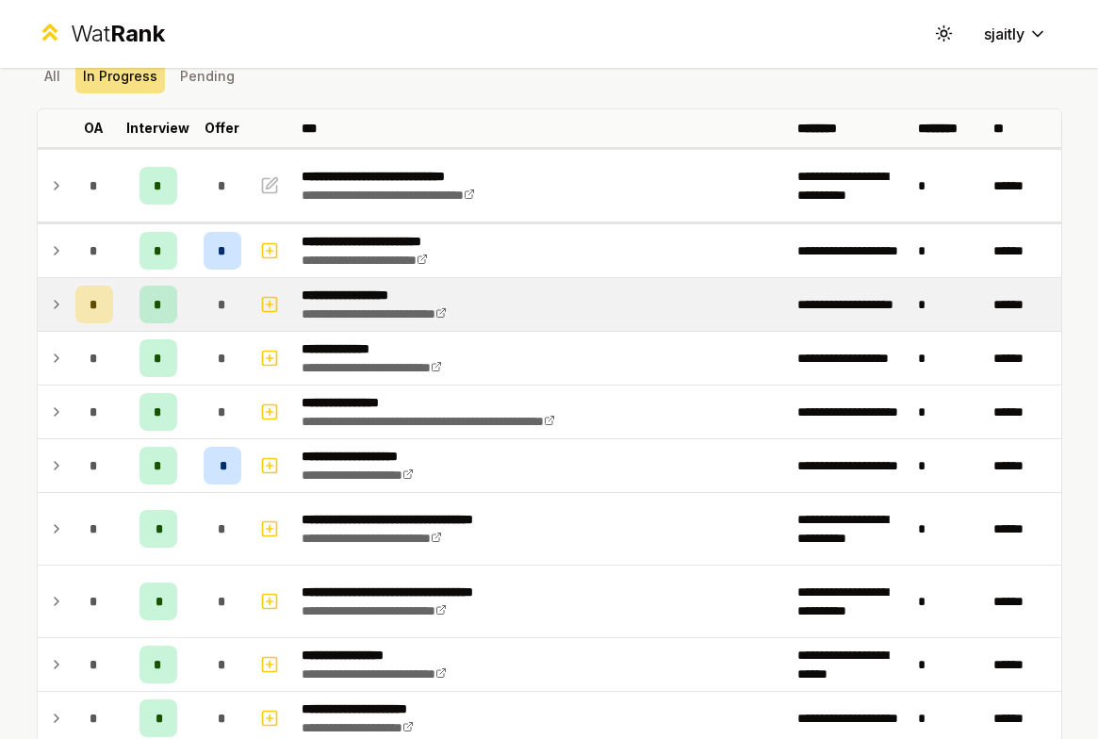
click at [52, 293] on icon at bounding box center [56, 304] width 15 height 23
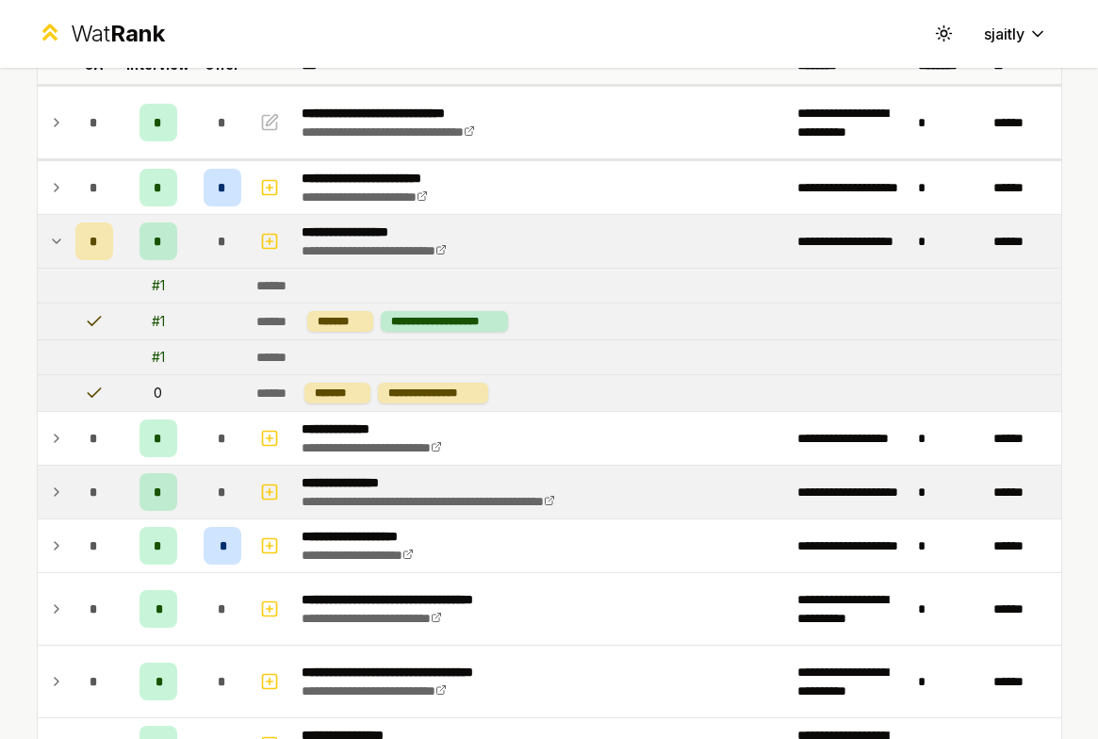
scroll to position [561, 0]
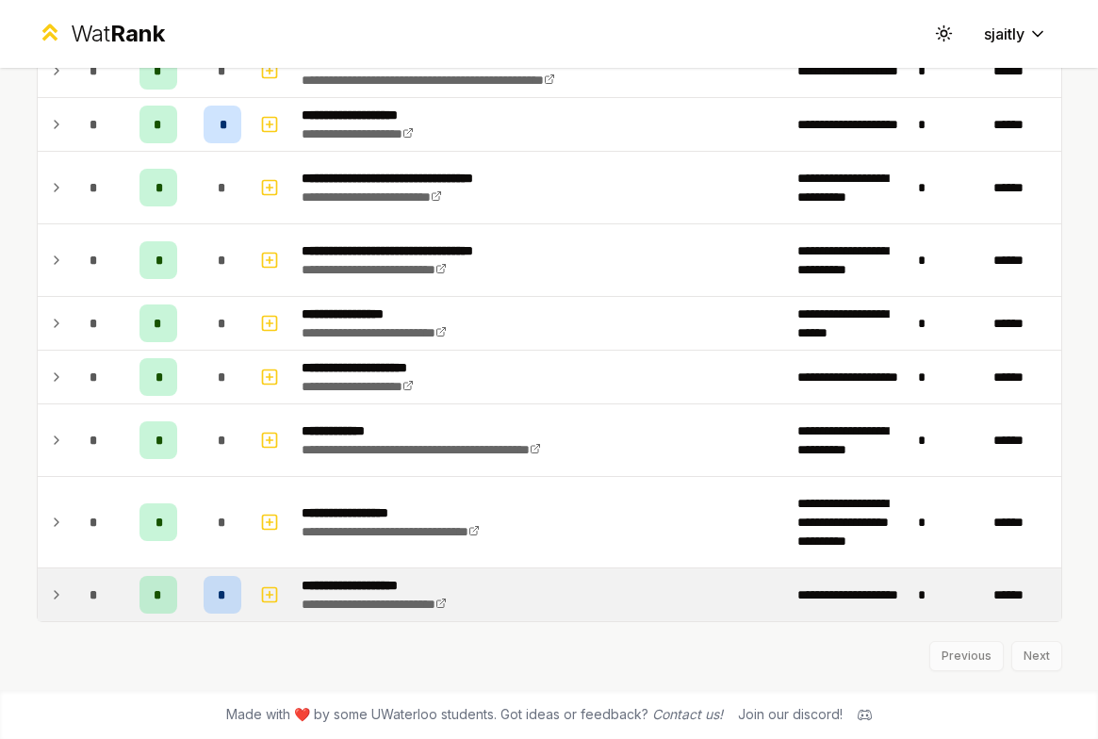
click at [241, 597] on td "*" at bounding box center [222, 594] width 53 height 53
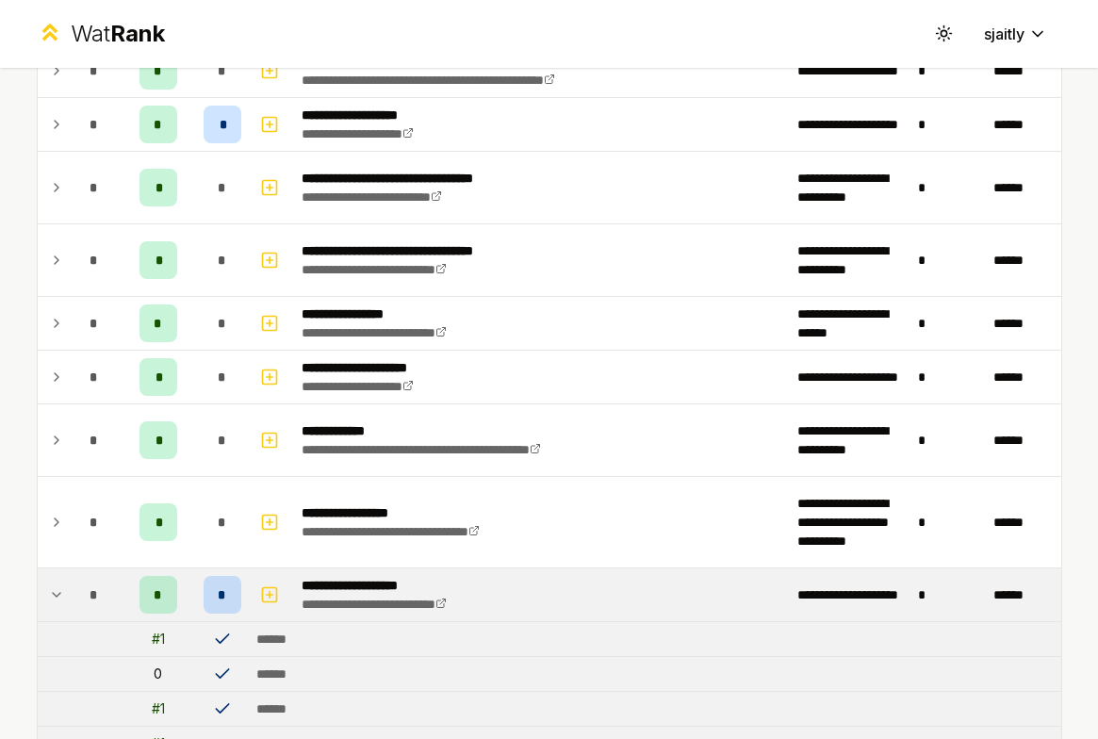
scroll to position [700, 0]
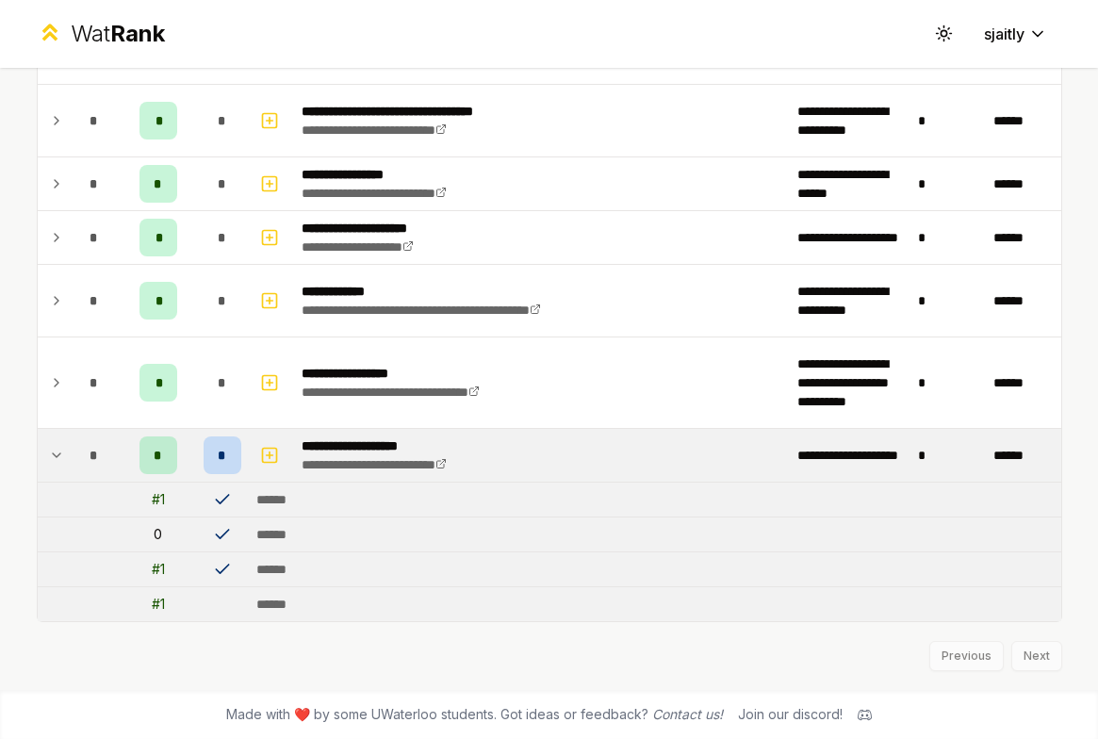
click at [221, 442] on div "*" at bounding box center [223, 455] width 38 height 38
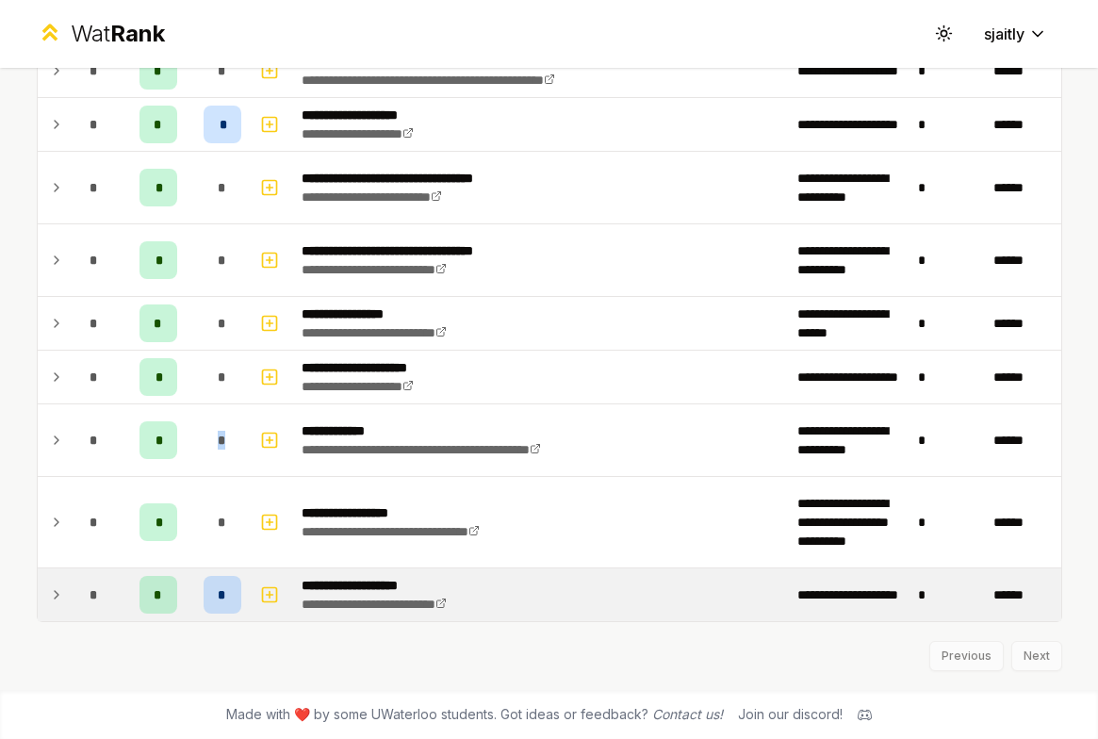
click at [221, 442] on span "*" at bounding box center [222, 440] width 8 height 19
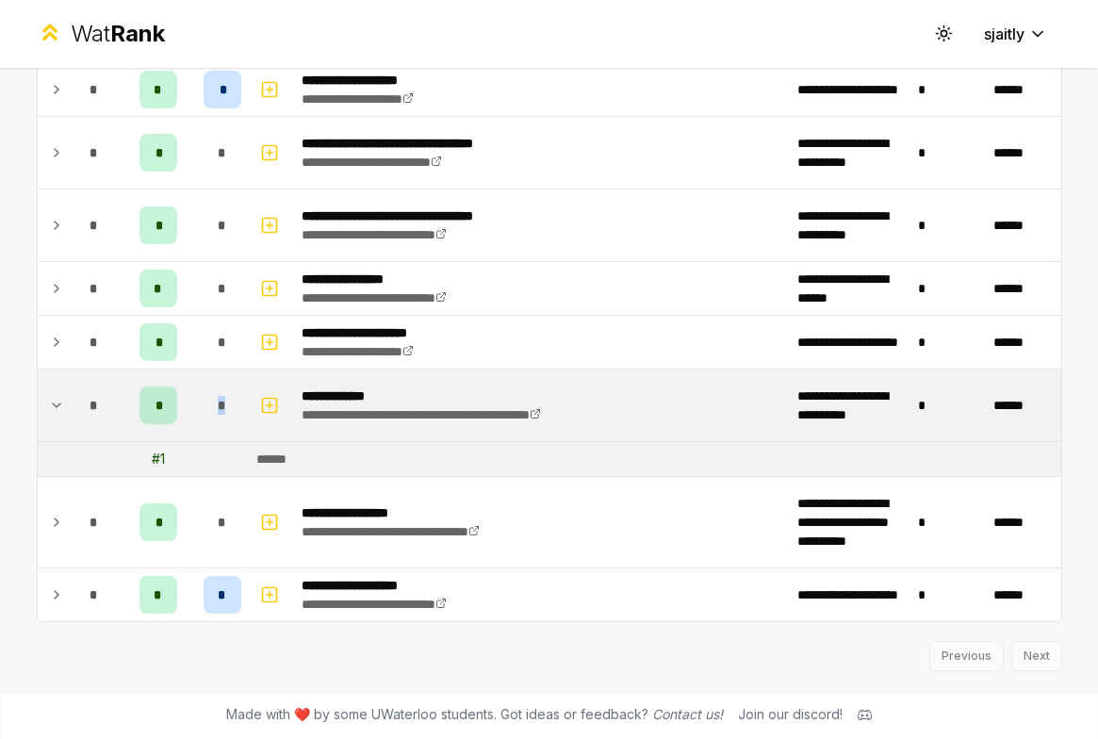
scroll to position [0, 0]
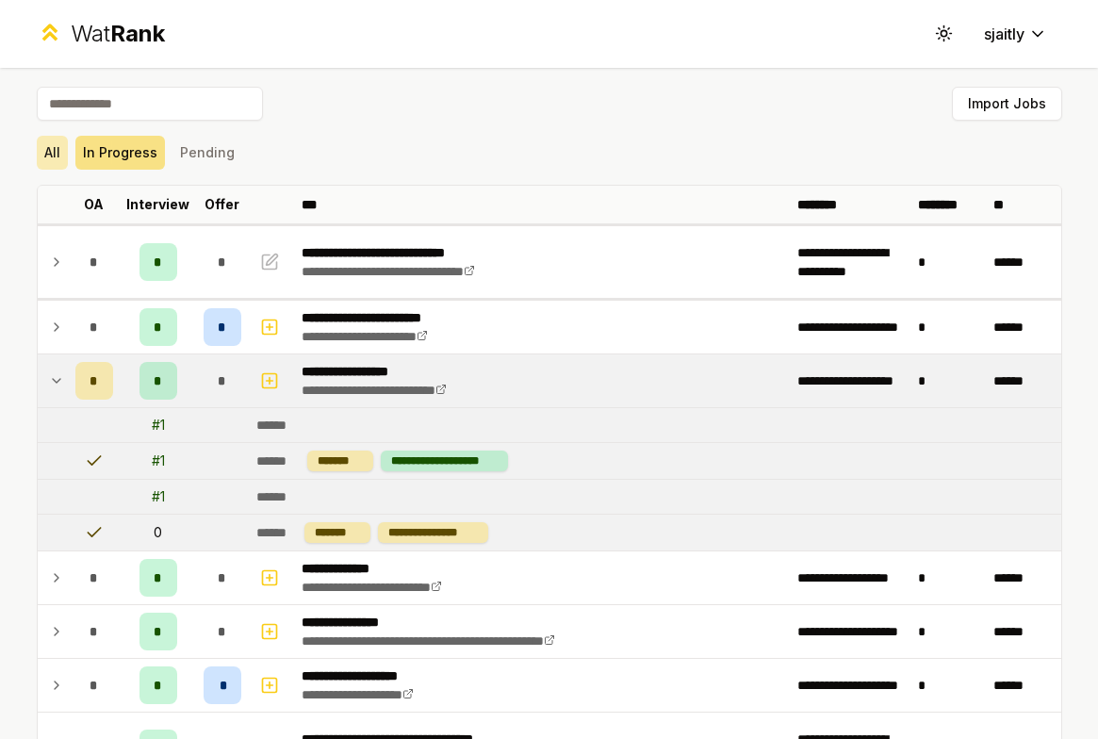
click at [37, 153] on button "All" at bounding box center [52, 153] width 31 height 34
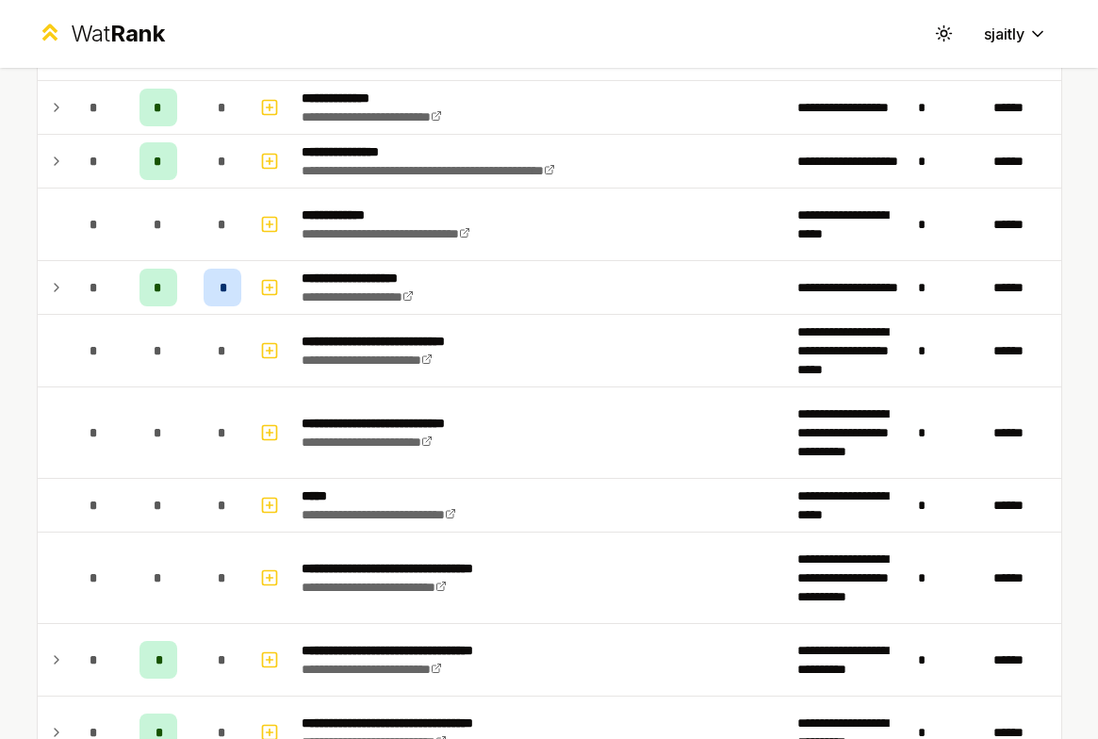
scroll to position [633, 0]
